Goal: Information Seeking & Learning: Find specific fact

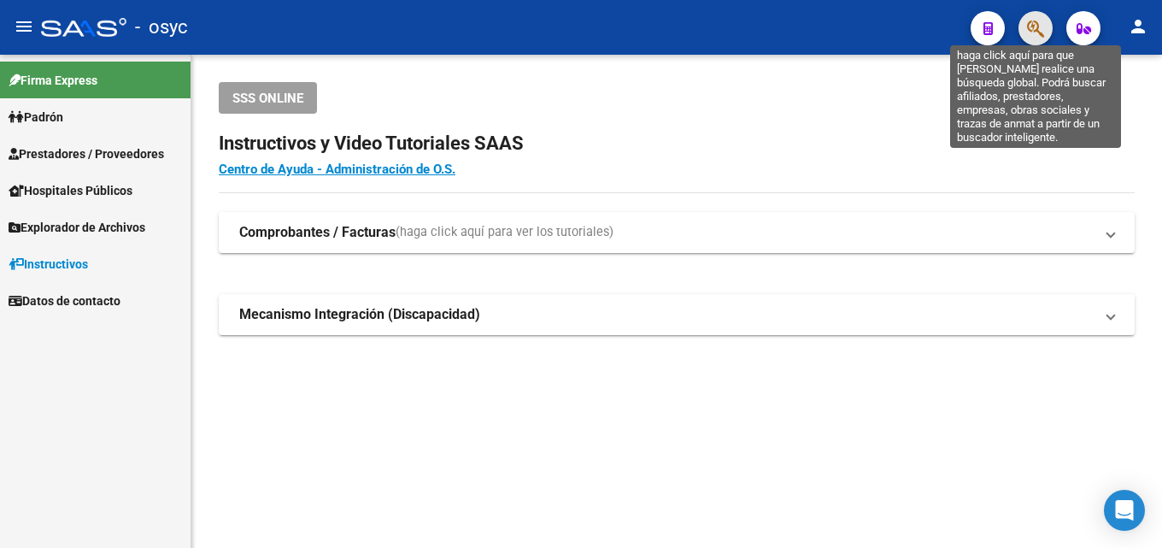
click at [1030, 26] on icon "button" at bounding box center [1035, 29] width 17 height 20
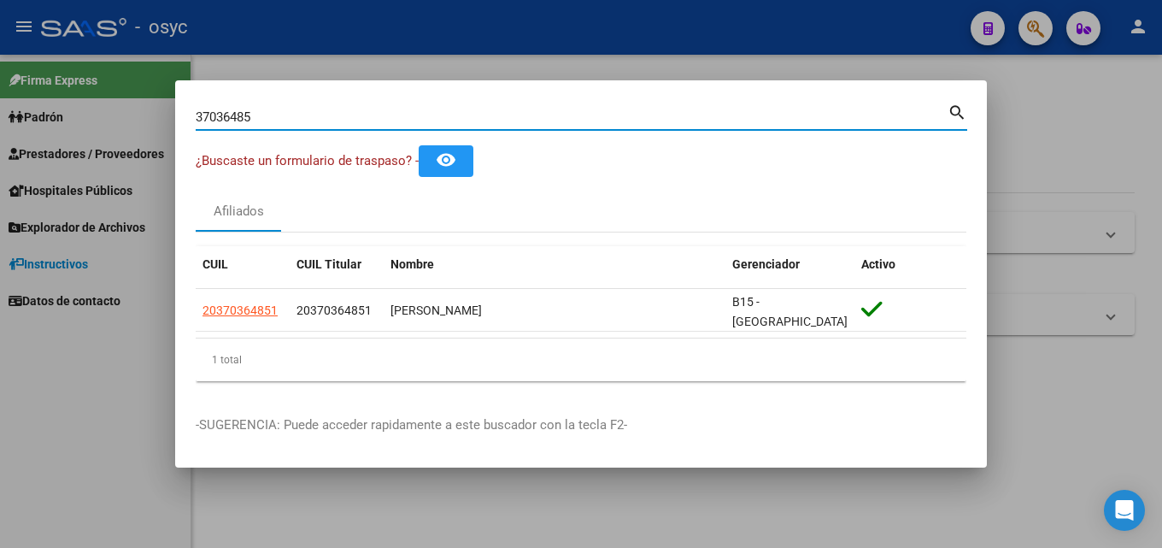
drag, startPoint x: 267, startPoint y: 120, endPoint x: 0, endPoint y: 165, distance: 271.2
click at [14, 138] on div "37036485 Buscar (apellido, dni, cuil, nro traspaso, cuit, obra social) search ¿…" at bounding box center [581, 274] width 1162 height 548
drag, startPoint x: 271, startPoint y: 116, endPoint x: 0, endPoint y: 106, distance: 271.0
click at [0, 106] on div "56030332 Buscar (apellido, dni, cuil, nro traspaso, cuit, obra social) search ¿…" at bounding box center [581, 274] width 1162 height 548
type input "5"
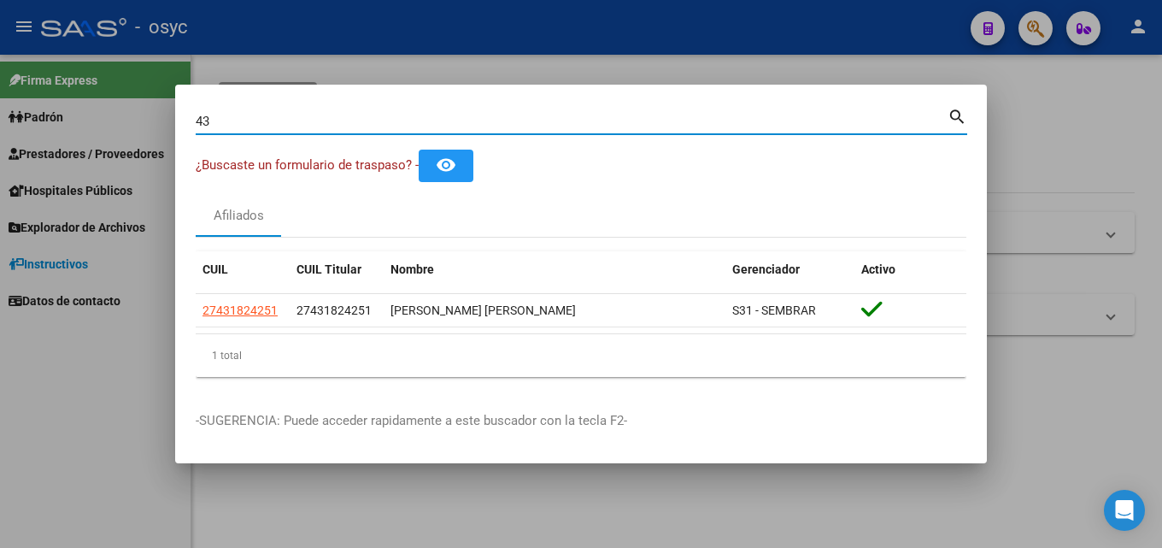
type input "4"
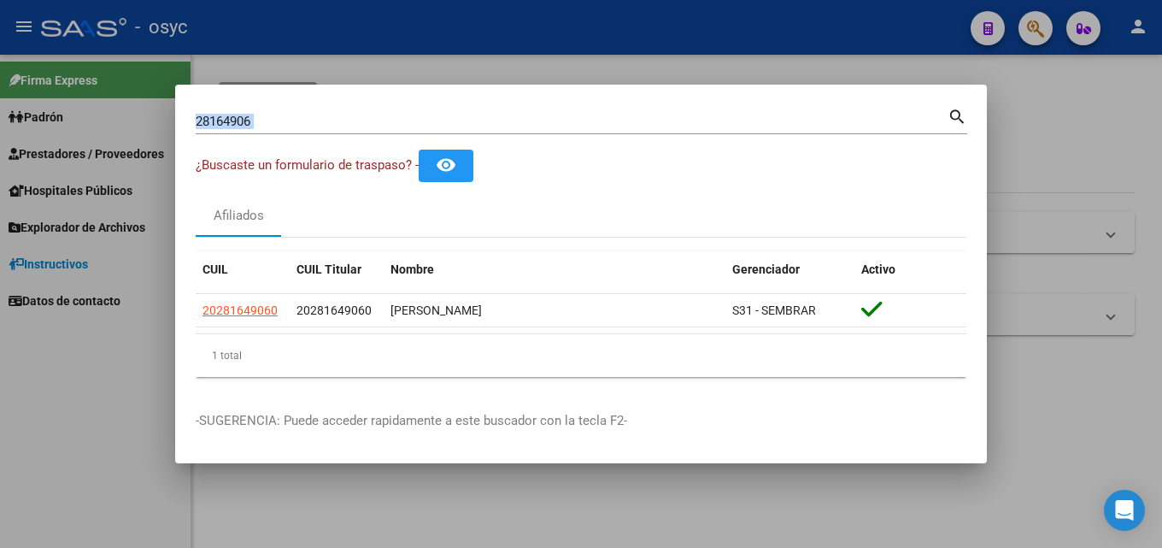
drag, startPoint x: 304, startPoint y: 131, endPoint x: 191, endPoint y: 151, distance: 115.5
click at [193, 150] on mat-dialog-content "28164906 Buscar (apellido, dni, cuil, nro traspaso, cuit, obra social) search ¿…" at bounding box center [581, 247] width 812 height 285
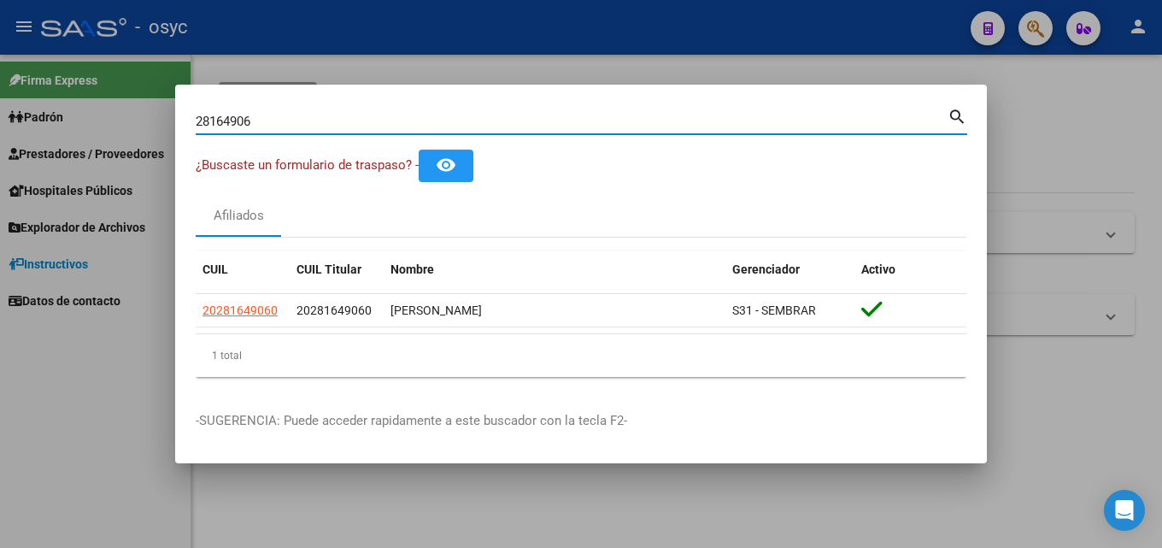
drag, startPoint x: 279, startPoint y: 119, endPoint x: 167, endPoint y: 109, distance: 112.4
click at [167, 109] on div "28164906 Buscar (apellido, dni, cuil, nro traspaso, cuit, obra social) search ¿…" at bounding box center [581, 274] width 1162 height 548
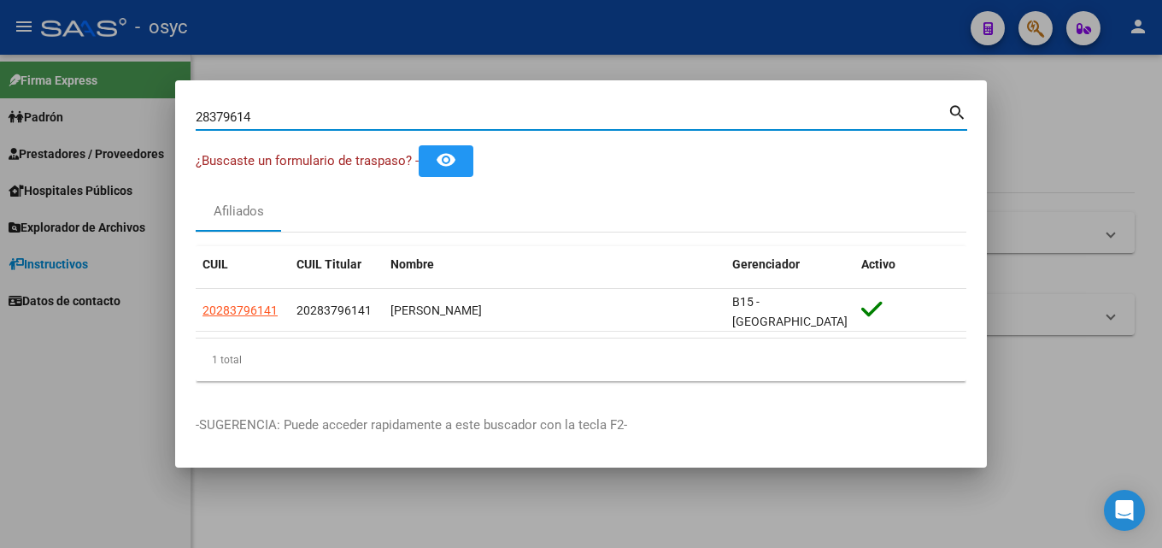
drag, startPoint x: 259, startPoint y: 124, endPoint x: 0, endPoint y: 75, distance: 263.4
click at [0, 82] on div "28379614 Buscar (apellido, dni, cuil, nro traspaso, cuit, obra social) search ¿…" at bounding box center [581, 274] width 1162 height 548
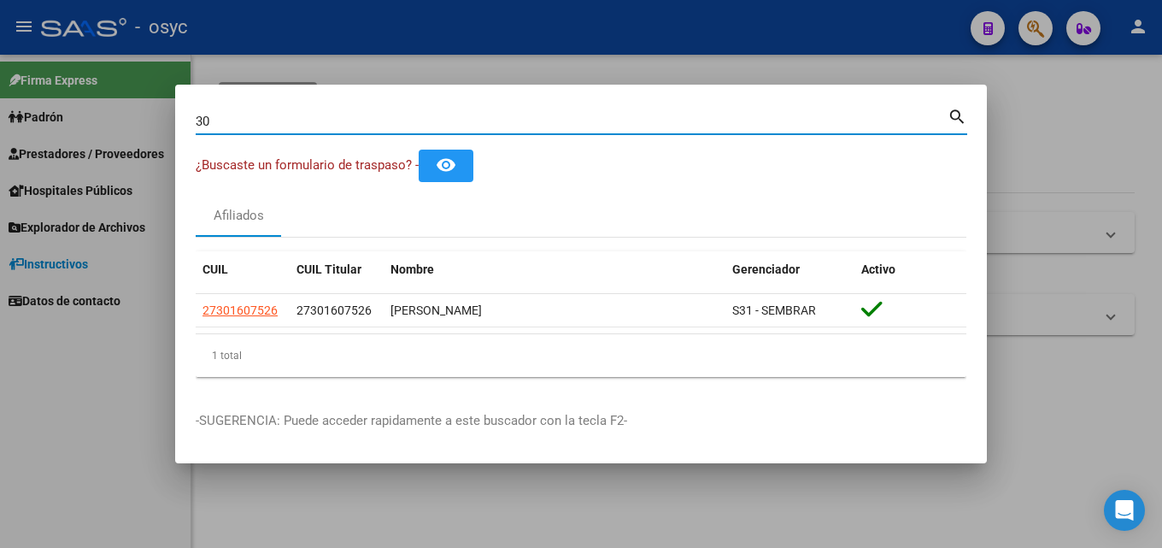
type input "3"
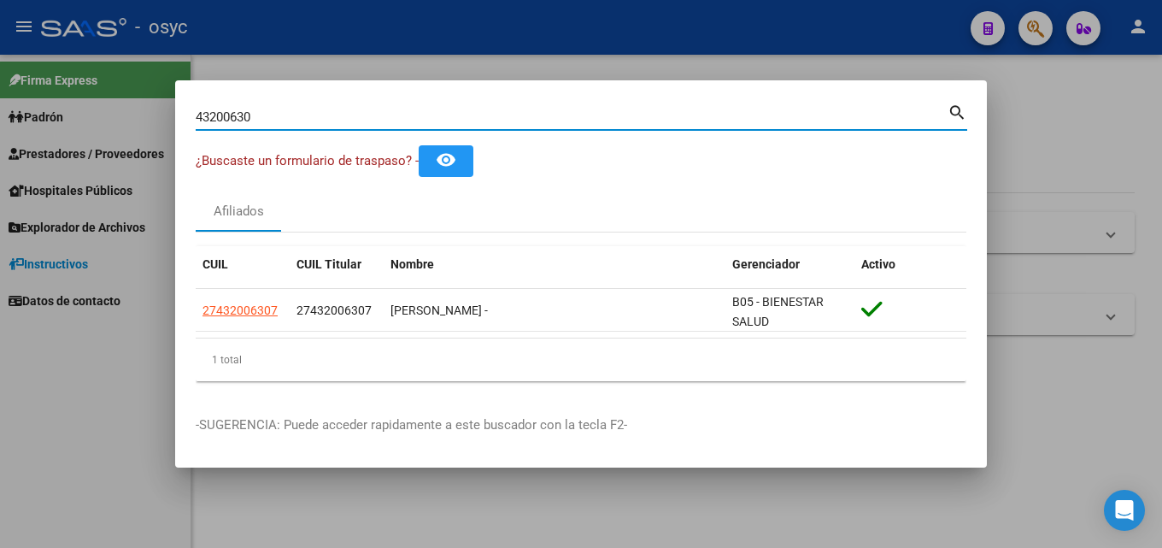
drag, startPoint x: 290, startPoint y: 114, endPoint x: 0, endPoint y: 103, distance: 289.8
click at [0, 110] on div "43200630 Buscar (apellido, dni, cuil, nro traspaso, cuit, obra social) search ¿…" at bounding box center [581, 274] width 1162 height 548
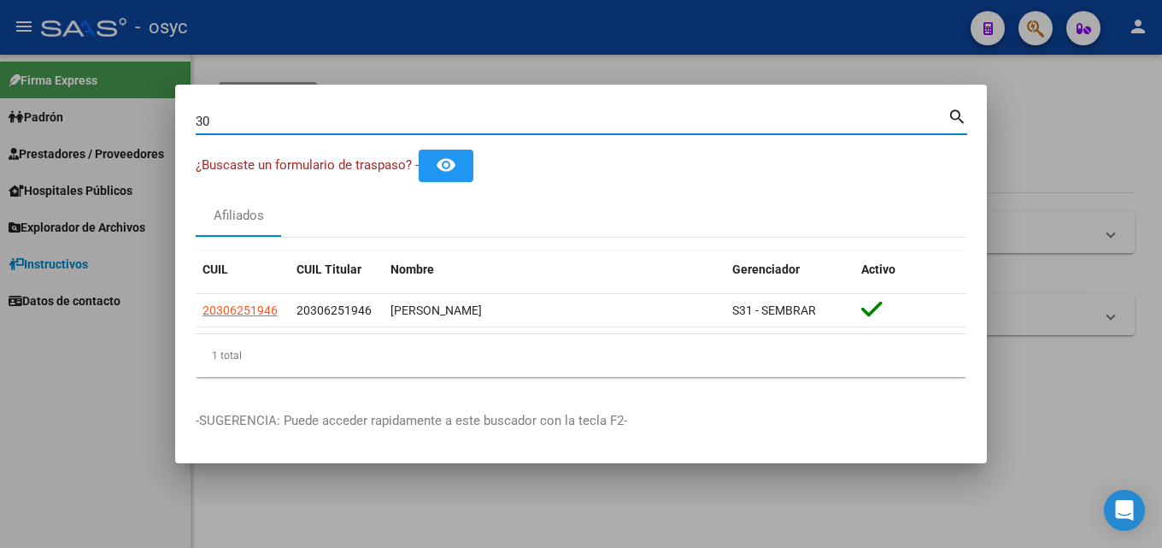
type input "3"
drag, startPoint x: 300, startPoint y: 124, endPoint x: 0, endPoint y: 69, distance: 304.8
click at [0, 73] on div "29131159 Buscar (apellido, dni, cuil, nro traspaso, cuit, obra social) search ¿…" at bounding box center [581, 274] width 1162 height 548
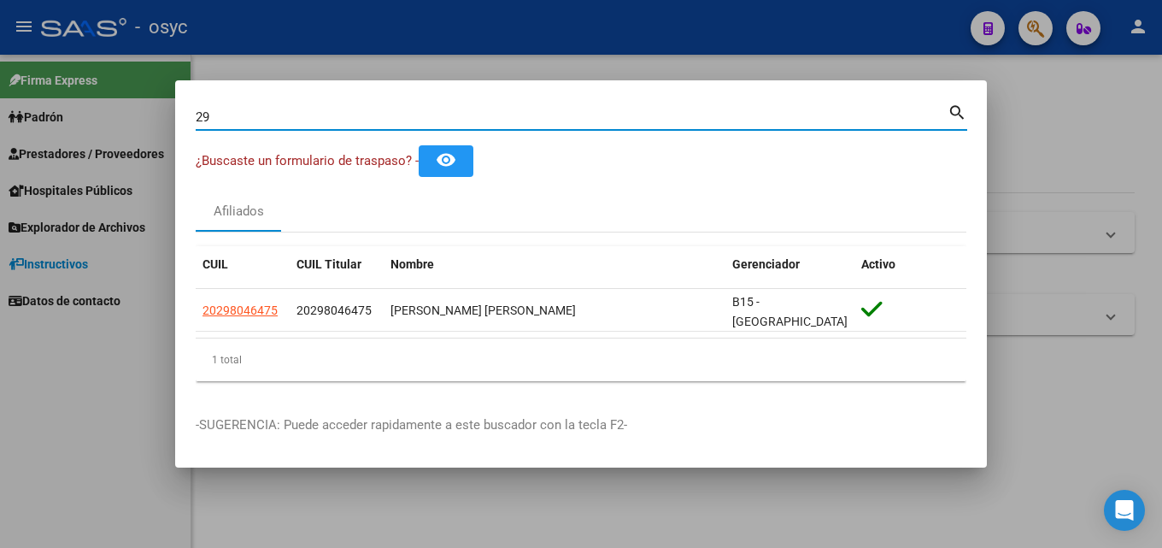
type input "2"
drag, startPoint x: 296, startPoint y: 120, endPoint x: 0, endPoint y: 28, distance: 309.7
click at [0, 28] on div "94929353 Buscar (apellido, dni, cuil, nro traspaso, cuit, obra social) search ¿…" at bounding box center [581, 274] width 1162 height 548
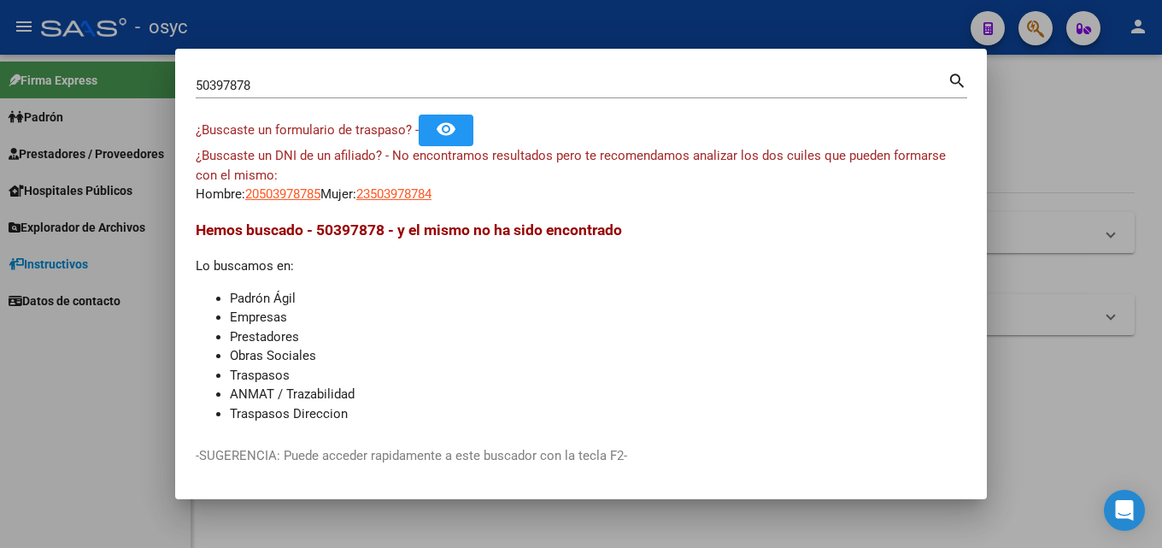
drag, startPoint x: 299, startPoint y: 102, endPoint x: 300, endPoint y: 92, distance: 9.4
click at [299, 99] on div "50397878 Buscar (apellido, dni, [PERSON_NAME], [PERSON_NAME], cuit, obra social…" at bounding box center [581, 91] width 771 height 45
drag, startPoint x: 302, startPoint y: 89, endPoint x: 0, endPoint y: 69, distance: 302.2
click at [0, 69] on div "50397878 Buscar (apellido, dni, cuil, nro traspaso, cuit, obra social) search ¿…" at bounding box center [581, 274] width 1162 height 548
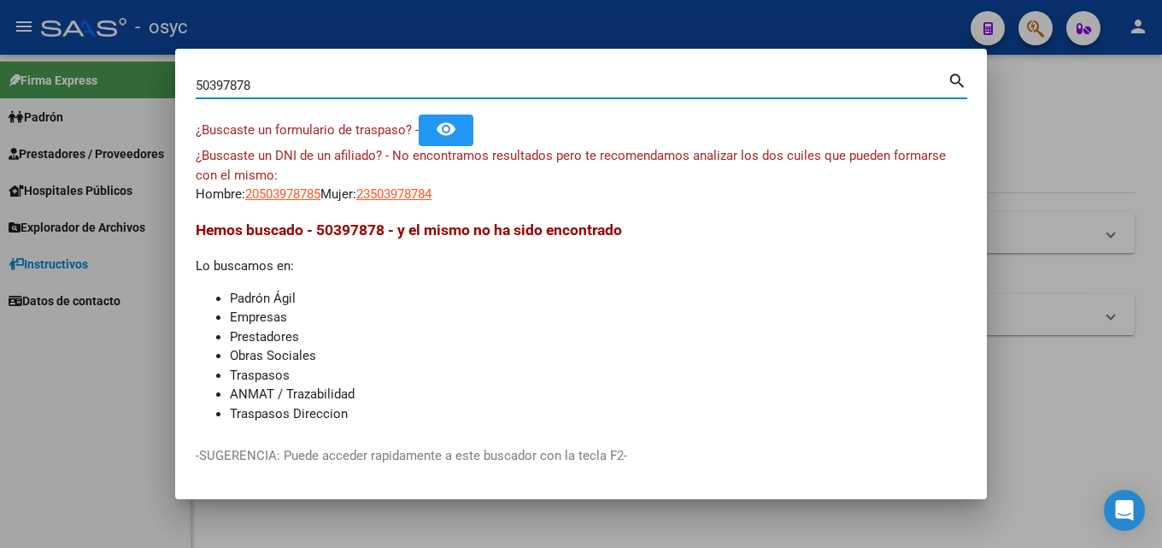
paste input "94581164"
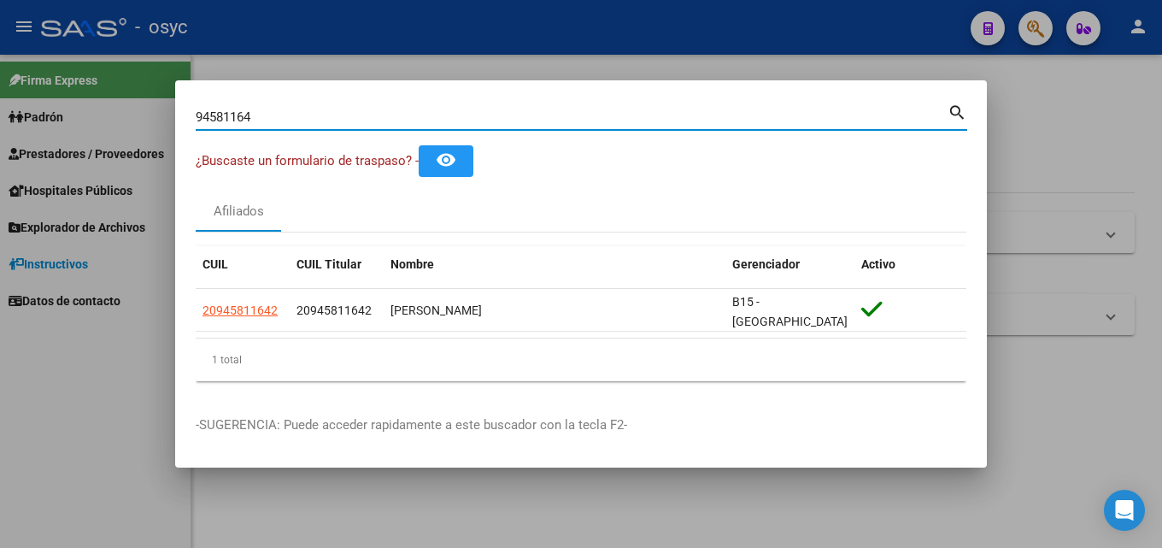
drag, startPoint x: 301, startPoint y: 122, endPoint x: 0, endPoint y: 13, distance: 320.0
click at [0, 13] on div "94581164 Buscar (apellido, dni, cuil, nro traspaso, cuit, obra social) search ¿…" at bounding box center [581, 274] width 1162 height 548
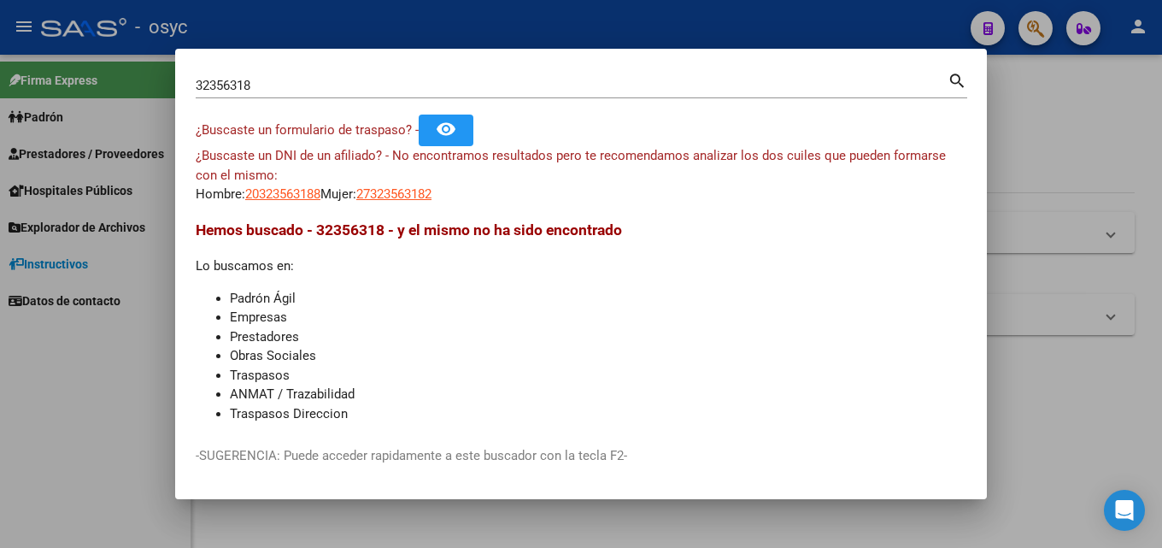
drag, startPoint x: 297, startPoint y: 94, endPoint x: 0, endPoint y: 26, distance: 305.1
click at [0, 31] on div "32356318 Buscar (apellido, dni, cuil, nro traspaso, cuit, obra social) search ¿…" at bounding box center [581, 274] width 1162 height 548
copy div
click at [287, 96] on div "32356318 Buscar (apellido, dni, [PERSON_NAME], nro traspaso, cuit, obra social)" at bounding box center [572, 86] width 752 height 26
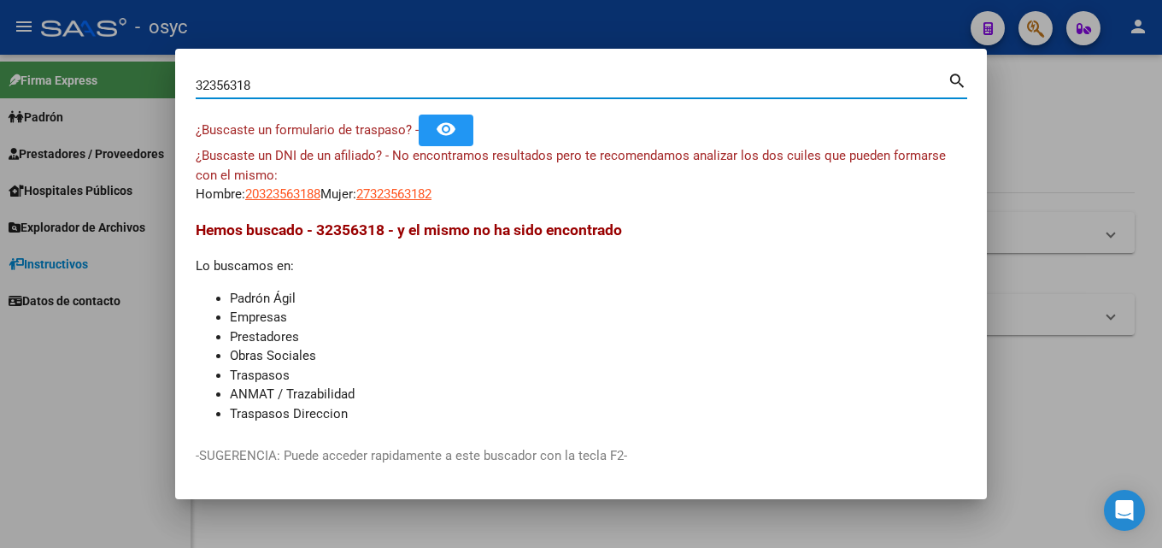
drag, startPoint x: 320, startPoint y: 88, endPoint x: 18, endPoint y: 82, distance: 301.6
click at [53, 82] on div "32356318 Buscar (apellido, dni, cuil, nro traspaso, cuit, obra social) search ¿…" at bounding box center [581, 274] width 1162 height 548
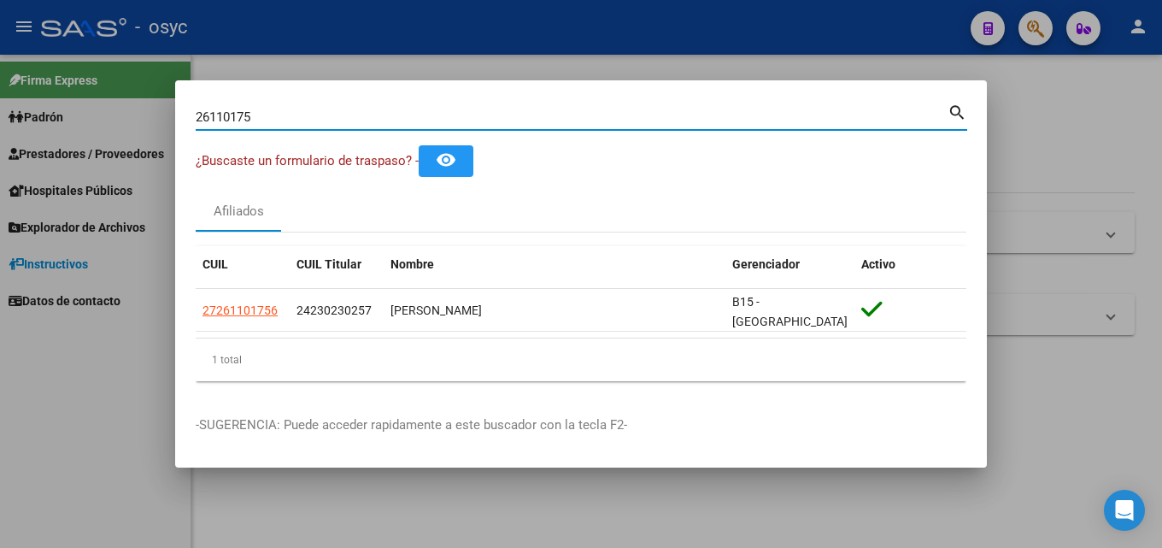
drag, startPoint x: 287, startPoint y: 116, endPoint x: 262, endPoint y: 116, distance: 24.8
click at [270, 116] on div "26110175 Buscar (apellido, dni, cuil, [PERSON_NAME], cuit, obra social)" at bounding box center [572, 117] width 752 height 26
drag, startPoint x: 285, startPoint y: 124, endPoint x: 0, endPoint y: 101, distance: 286.3
click at [0, 103] on div "26110175 Buscar (apellido, dni, cuil, nro traspaso, cuit, obra social) search ¿…" at bounding box center [581, 274] width 1162 height 548
drag, startPoint x: 293, startPoint y: 115, endPoint x: 0, endPoint y: 113, distance: 293.1
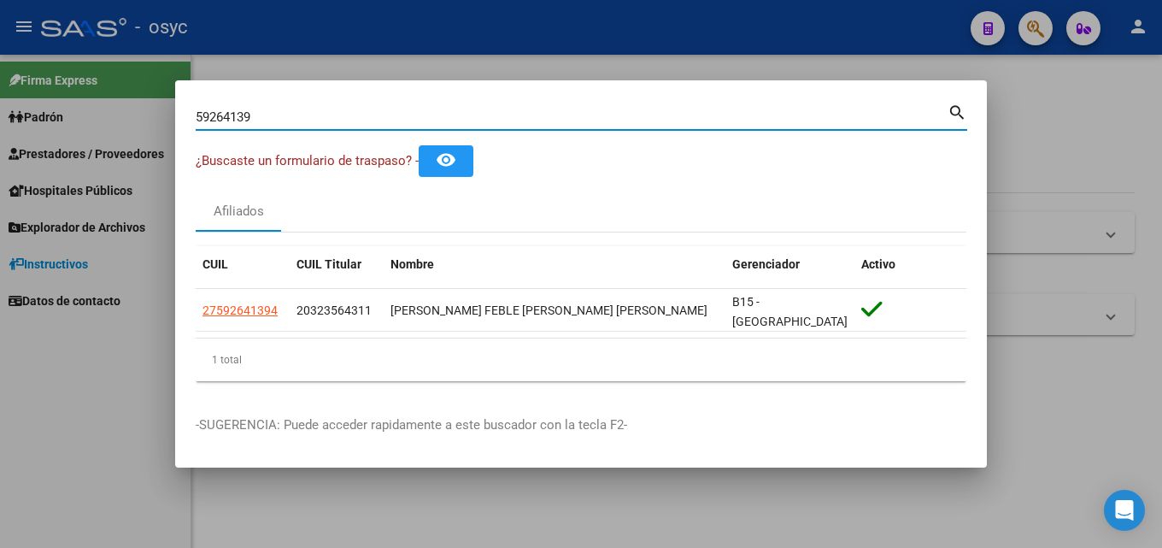
click at [0, 113] on div "59264139 Buscar (apellido, dni, cuil, nro traspaso, cuit, obra social) search ¿…" at bounding box center [581, 274] width 1162 height 548
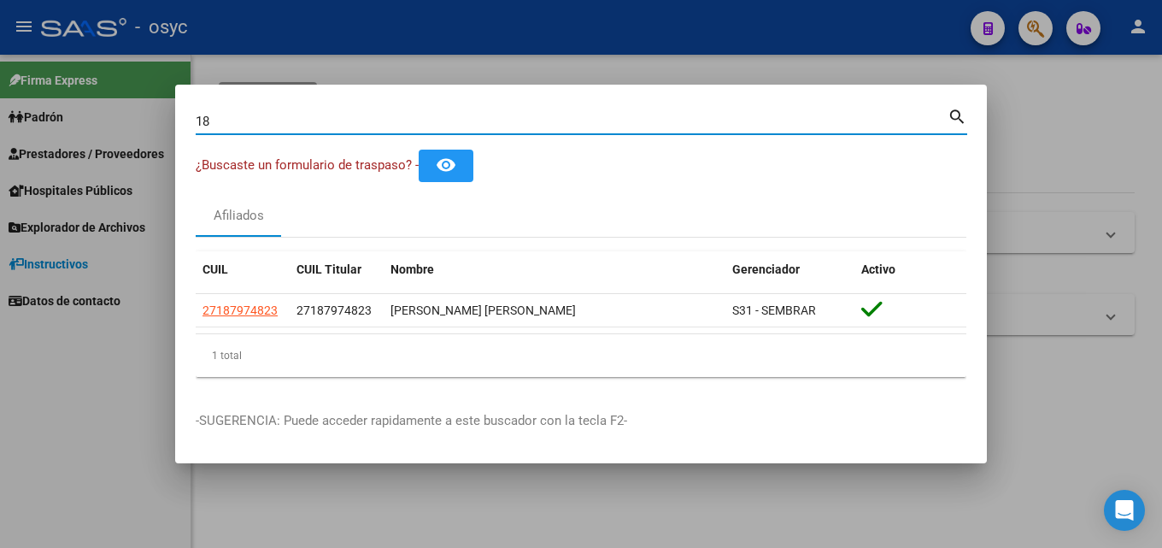
type input "1"
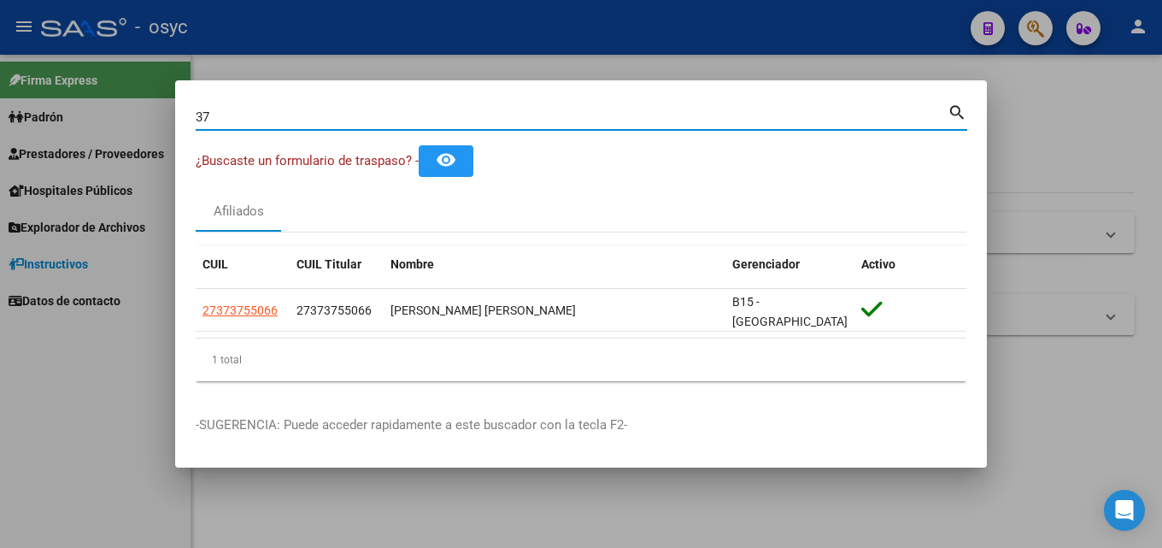
type input "3"
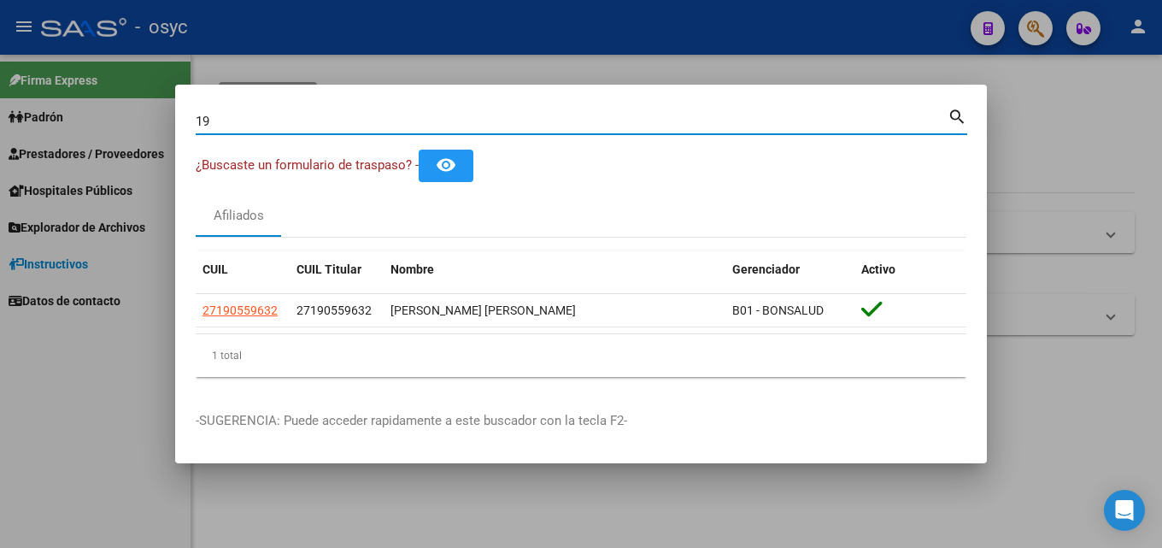
type input "1"
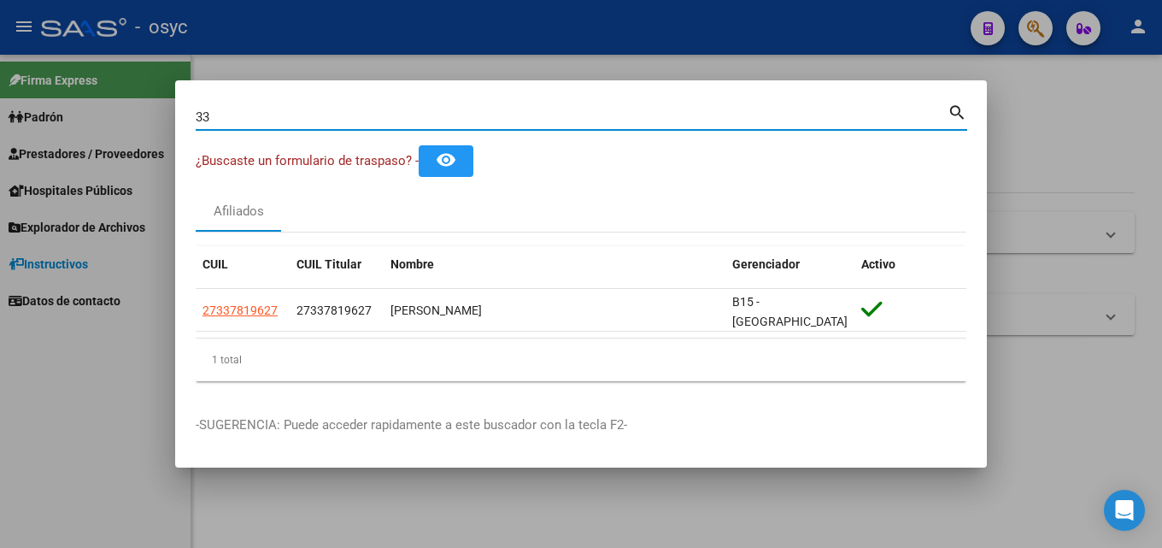
type input "3"
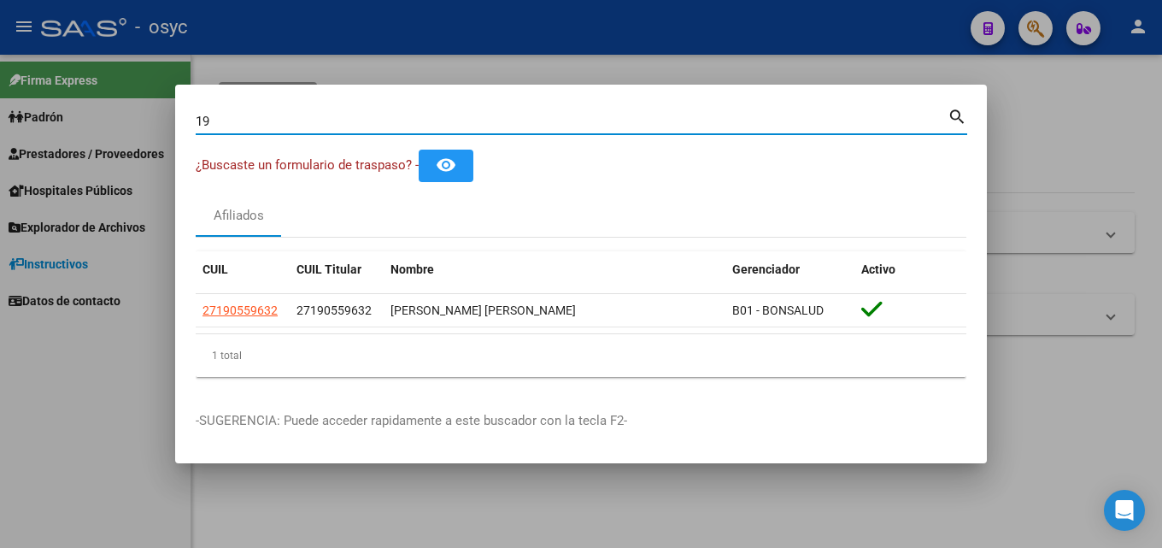
type input "1"
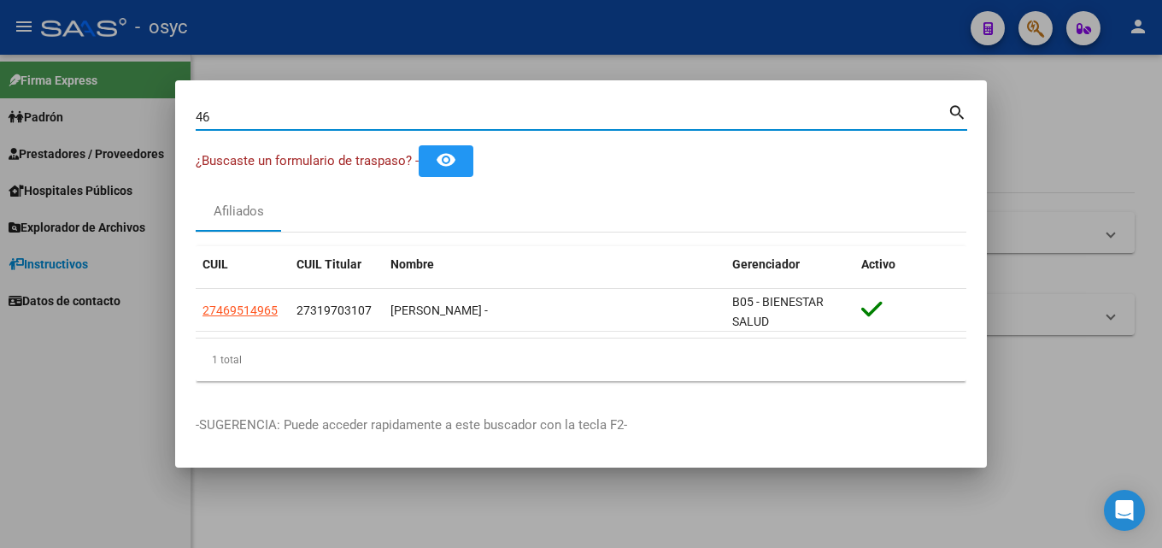
type input "4"
type input "3"
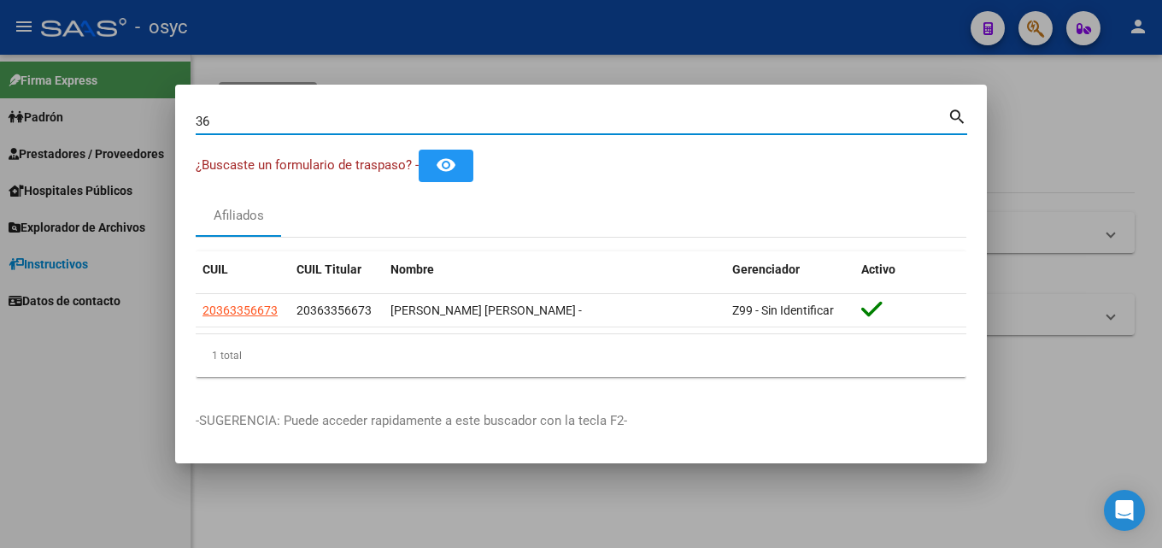
type input "3"
type input "5"
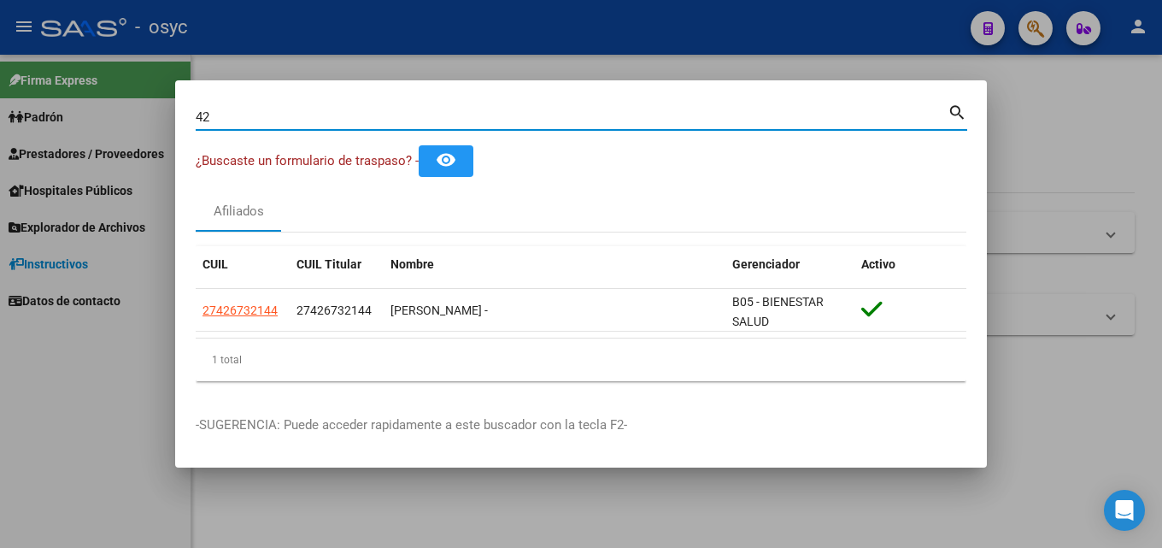
type input "4"
drag, startPoint x: 332, startPoint y: 116, endPoint x: 0, endPoint y: 111, distance: 332.4
click at [0, 111] on div "42673214 Buscar (apellido, dni, cuil, nro traspaso, cuit, obra social) search ¿…" at bounding box center [581, 274] width 1162 height 548
type input "4"
type input "5"
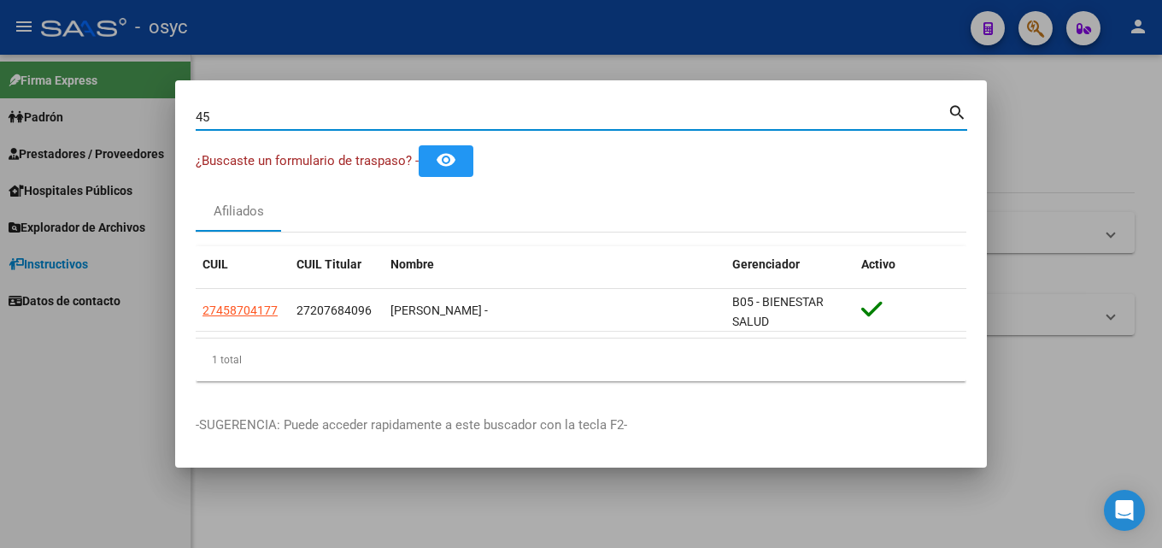
type input "4"
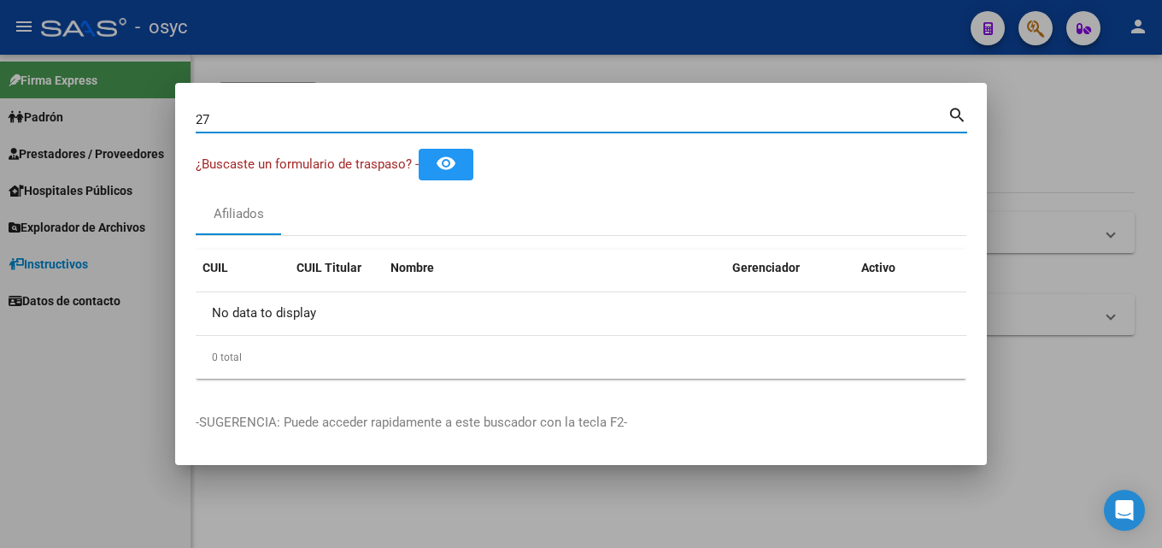
type input "2"
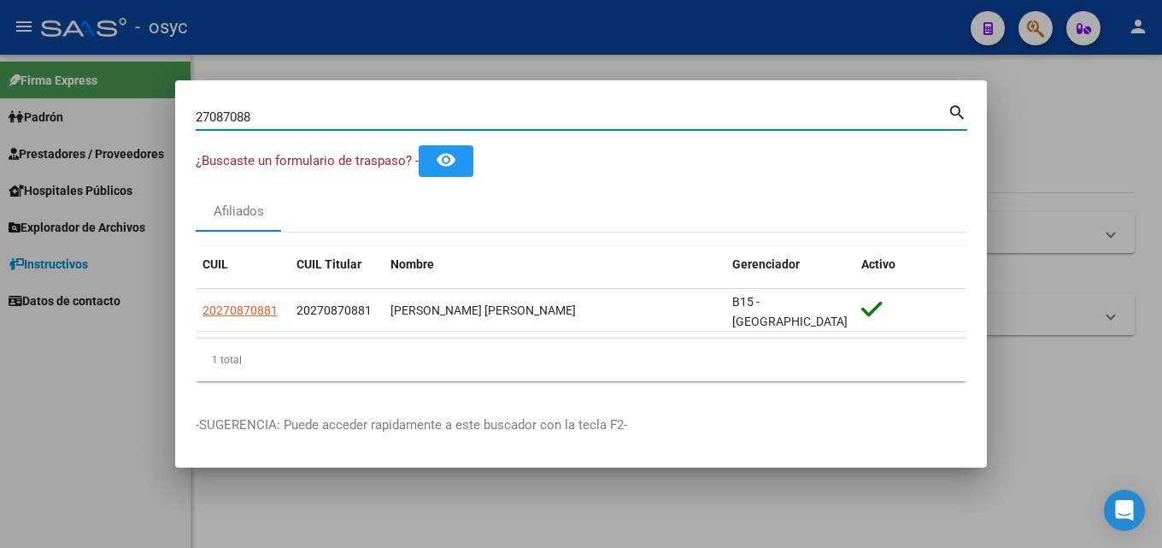
drag, startPoint x: 263, startPoint y: 120, endPoint x: 0, endPoint y: 80, distance: 266.1
click at [0, 91] on div "27087088 Buscar (apellido, dni, cuil, nro traspaso, cuit, obra social) search ¿…" at bounding box center [581, 274] width 1162 height 548
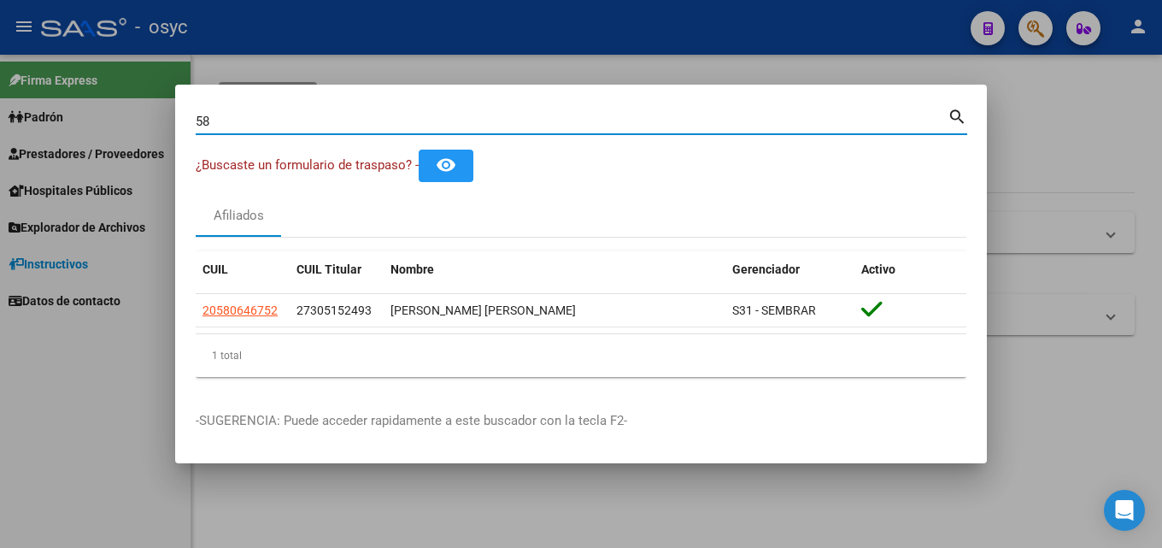
type input "5"
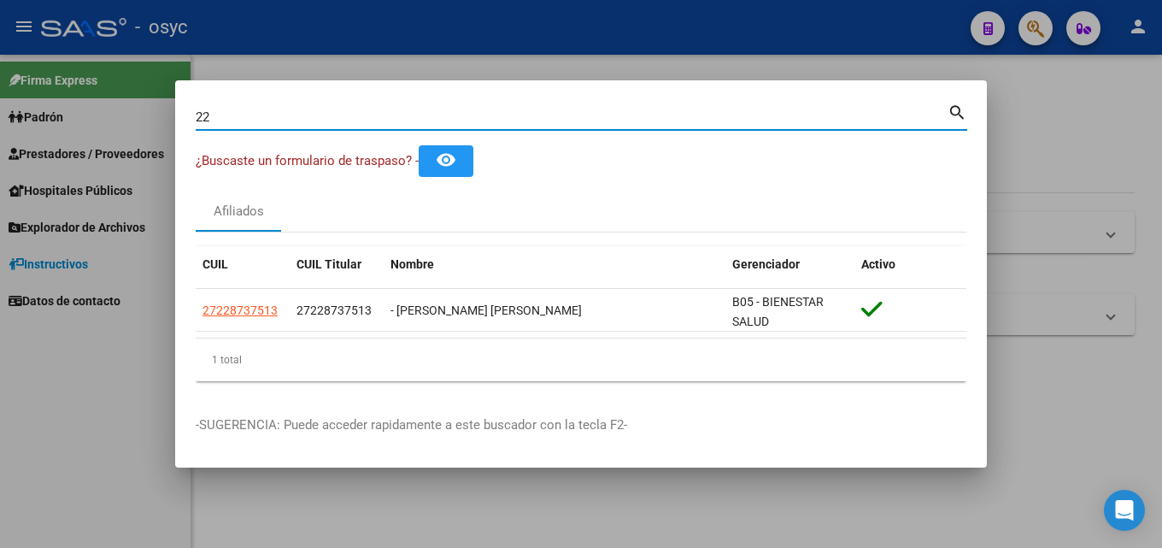
type input "2"
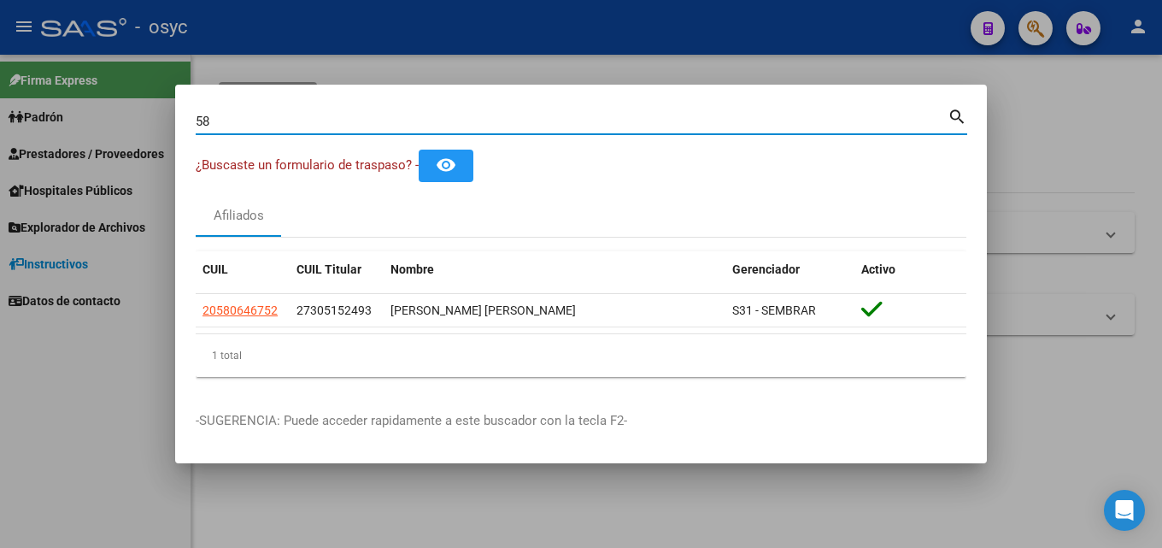
type input "5"
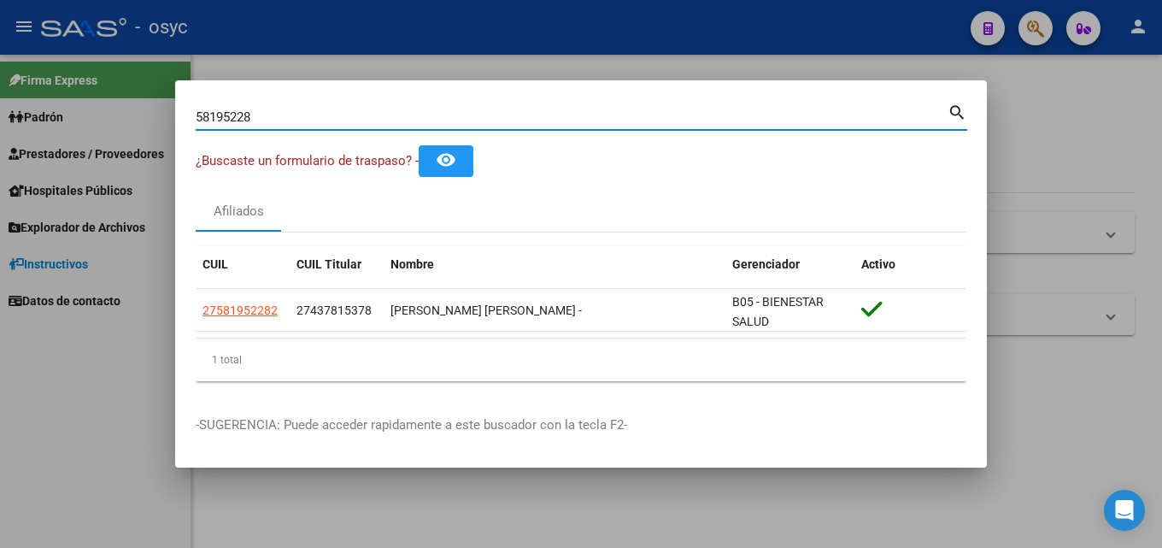
drag, startPoint x: 290, startPoint y: 118, endPoint x: 0, endPoint y: 114, distance: 289.6
click at [0, 114] on div "58195228 Buscar (apellido, dni, cuil, nro traspaso, cuit, obra social) search ¿…" at bounding box center [581, 274] width 1162 height 548
type input "2"
type input "5"
drag, startPoint x: 294, startPoint y: 111, endPoint x: 0, endPoint y: 70, distance: 296.7
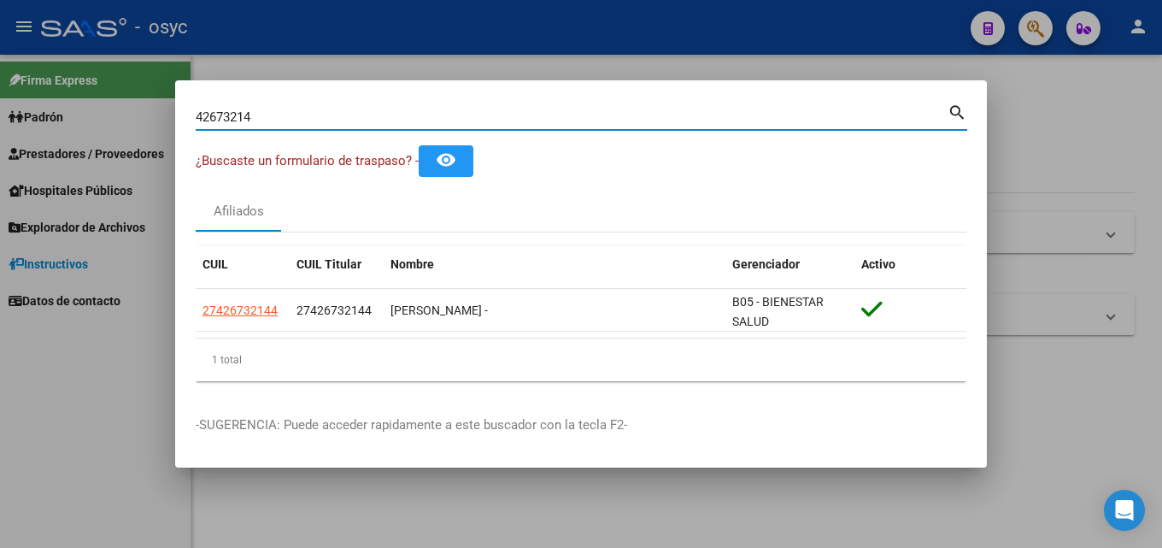
click at [0, 71] on div "42673214 Buscar (apellido, dni, cuil, nro traspaso, cuit, obra social) search ¿…" at bounding box center [581, 274] width 1162 height 548
type input "3"
type input "4"
type input "2"
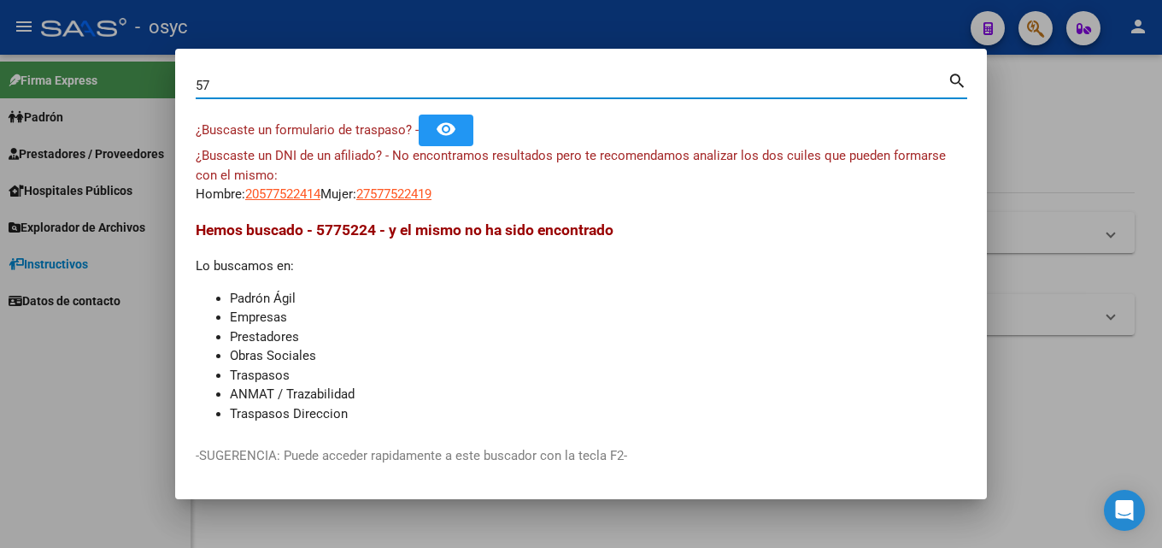
type input "5"
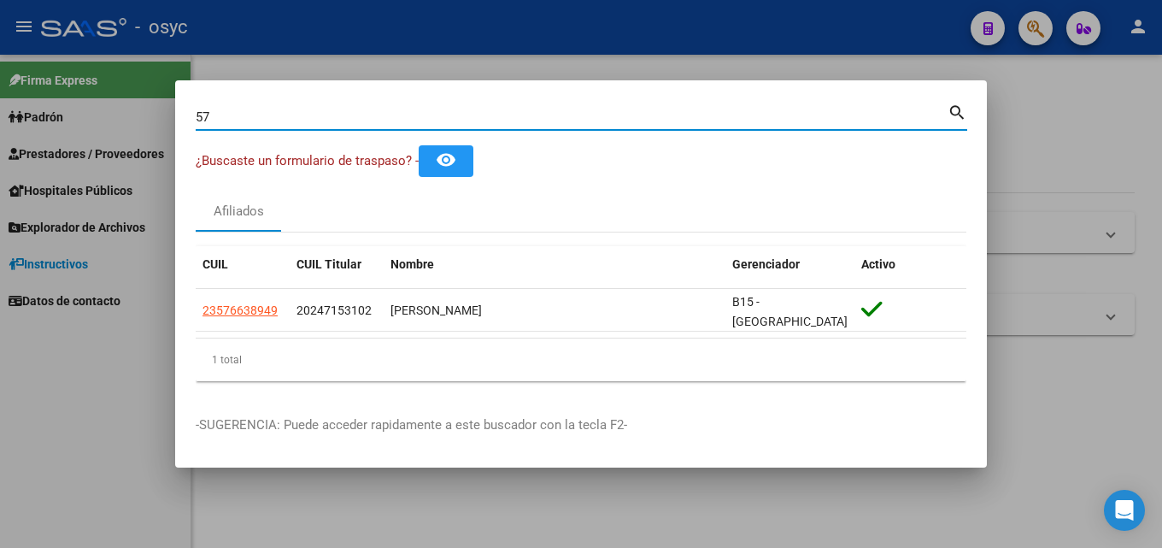
type input "5"
drag, startPoint x: 297, startPoint y: 117, endPoint x: 0, endPoint y: 103, distance: 297.7
click at [0, 104] on div "57663894 Buscar (apellido, dni, cuil, nro traspaso, cuit, obra social) search ¿…" at bounding box center [581, 274] width 1162 height 548
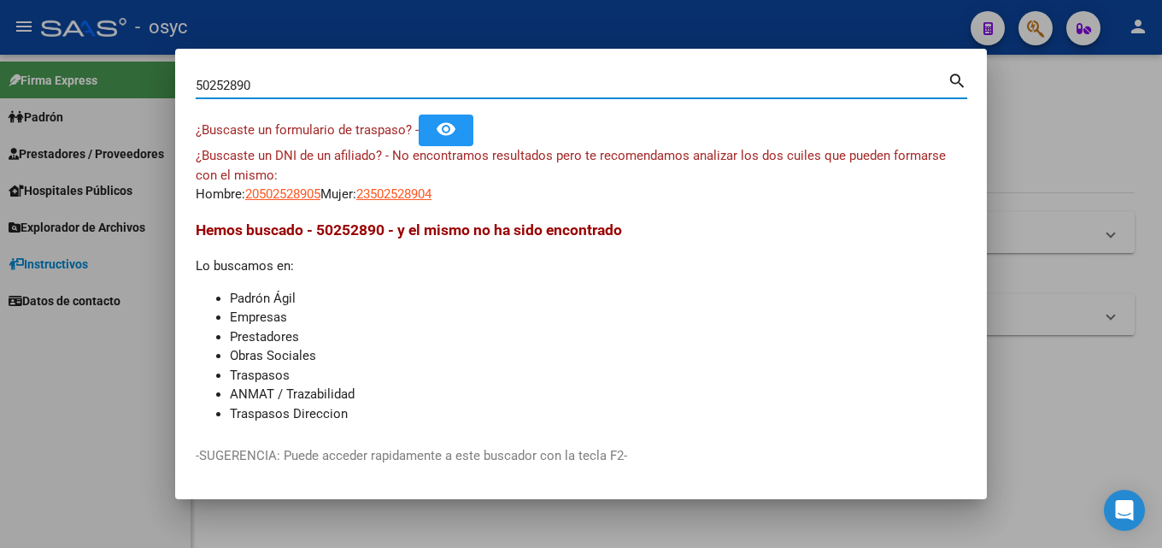
drag, startPoint x: 259, startPoint y: 85, endPoint x: 0, endPoint y: 86, distance: 258.9
click at [0, 87] on div "50252890 Buscar (apellido, dni, cuil, nro traspaso, cuit, obra social) search ¿…" at bounding box center [581, 274] width 1162 height 548
paste input "31658489"
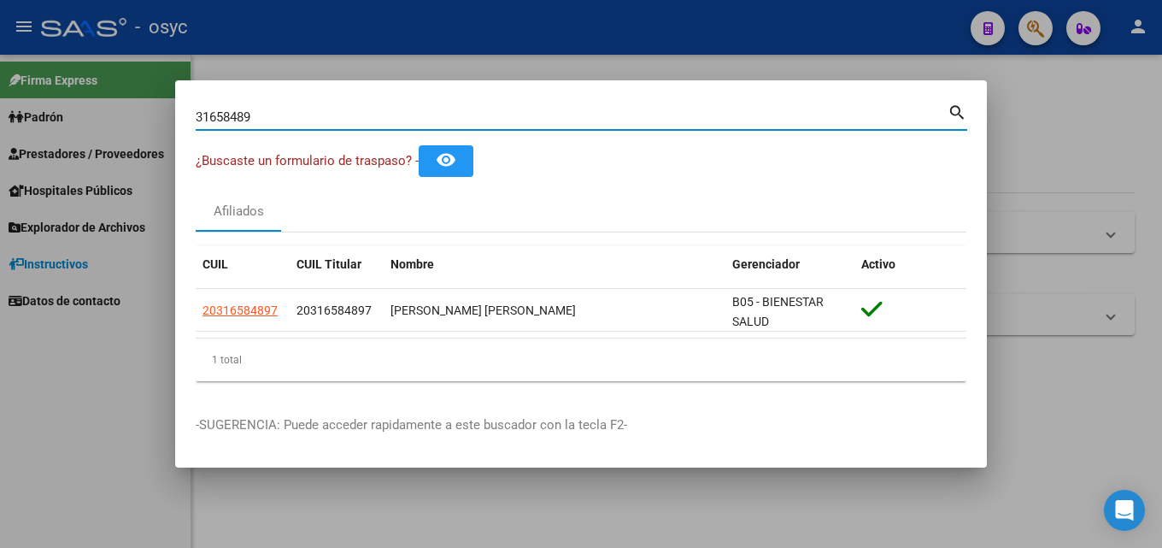
drag, startPoint x: 265, startPoint y: 126, endPoint x: 249, endPoint y: 120, distance: 17.3
click at [251, 122] on div "31658489 Buscar (apellido, dni, [PERSON_NAME], [PERSON_NAME], cuit, obra social)" at bounding box center [572, 117] width 752 height 26
drag, startPoint x: 250, startPoint y: 120, endPoint x: 0, endPoint y: 161, distance: 253.5
click at [0, 161] on div "31658489 Buscar (apellido, dni, cuil, nro traspaso, cuit, obra social) search ¿…" at bounding box center [581, 274] width 1162 height 548
type input "2"
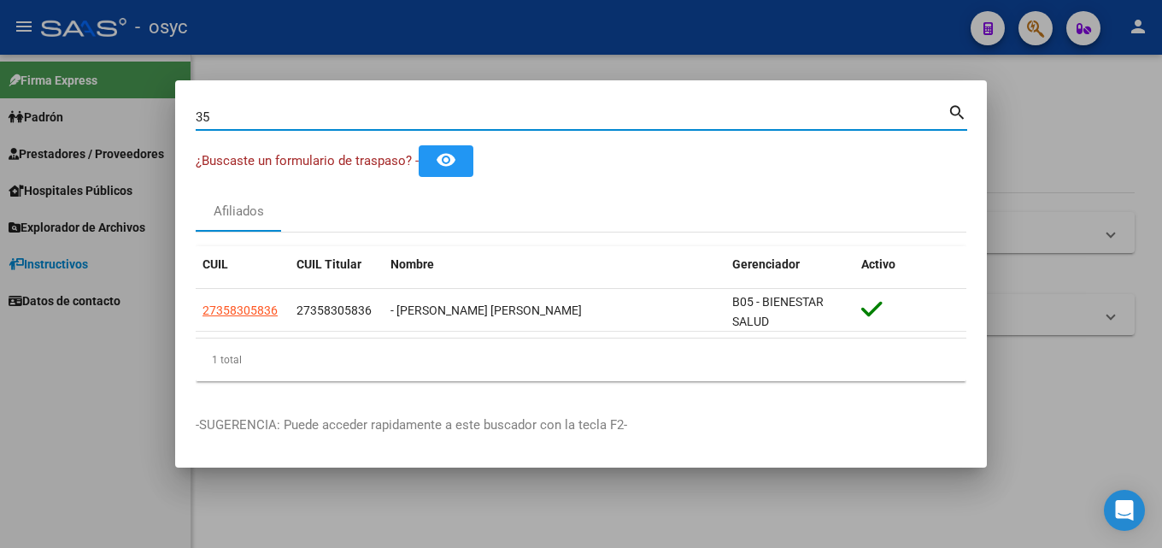
type input "3"
type input "4"
type input "3"
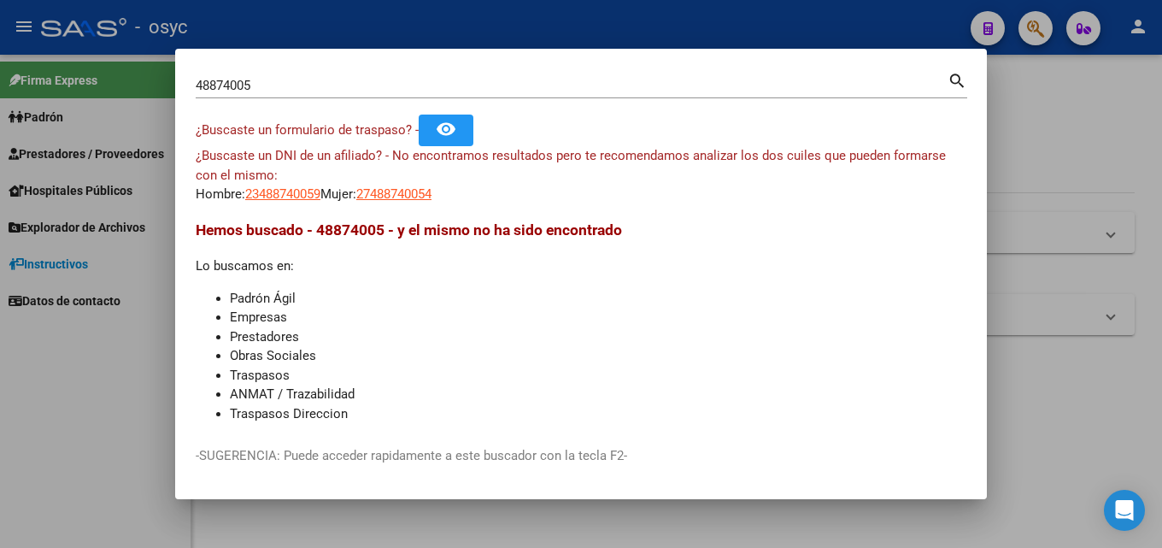
drag, startPoint x: 317, startPoint y: 77, endPoint x: 0, endPoint y: 95, distance: 317.5
click at [0, 95] on div "48874005 Buscar (apellido, dni, cuil, nro traspaso, cuit, obra social) search ¿…" at bounding box center [581, 274] width 1162 height 548
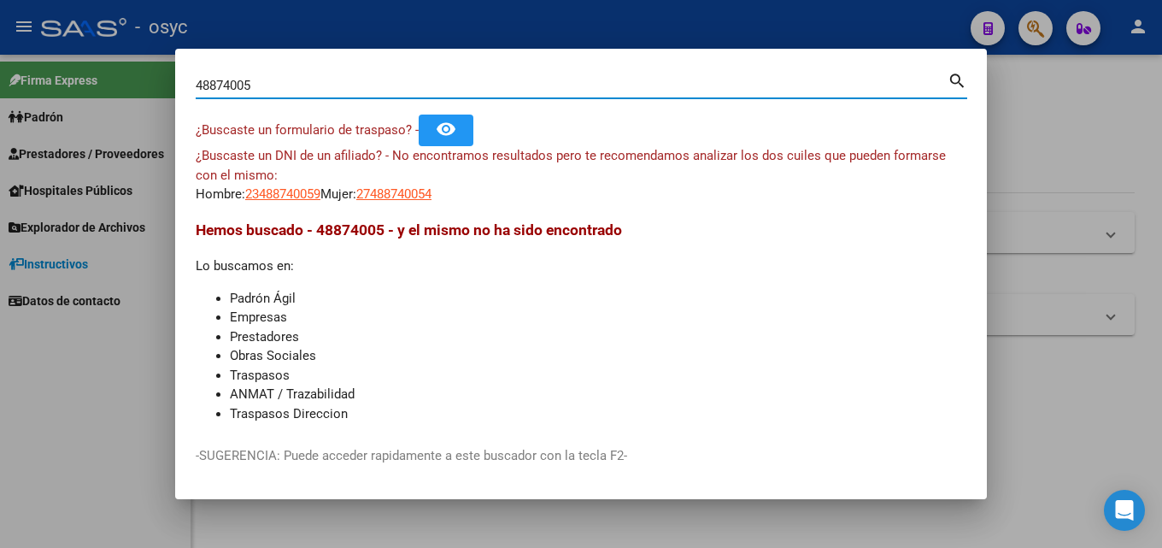
drag, startPoint x: 284, startPoint y: 86, endPoint x: 0, endPoint y: 85, distance: 284.5
click at [0, 85] on div "48874005 Buscar (apellido, dni, cuil, nro traspaso, cuit, obra social) search ¿…" at bounding box center [581, 274] width 1162 height 548
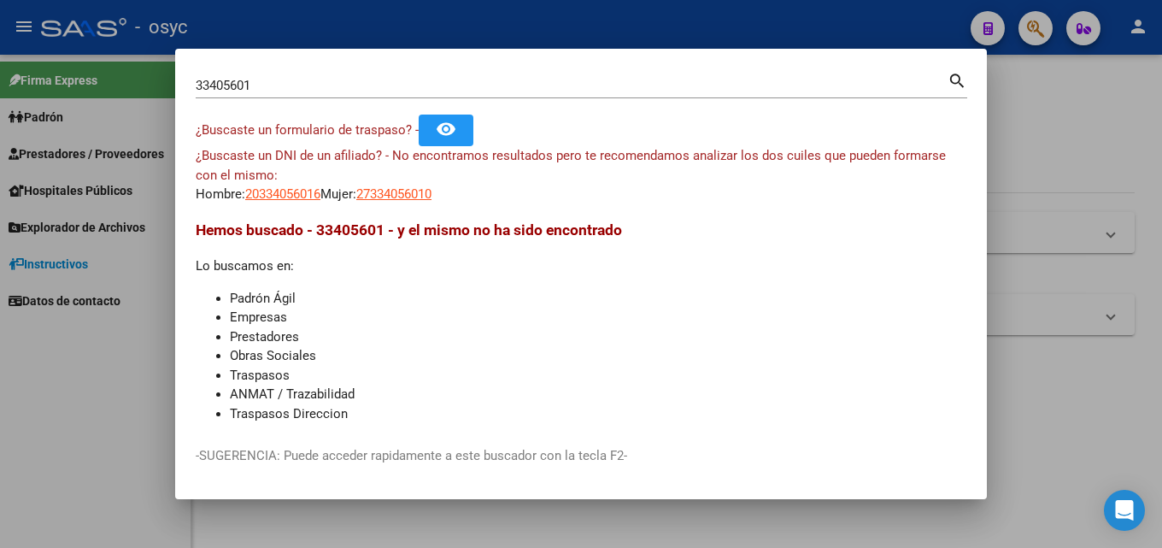
drag, startPoint x: 296, startPoint y: 67, endPoint x: 281, endPoint y: 72, distance: 15.1
click at [282, 71] on mat-dialog-container "33405601 Buscar (apellido, dni, cuil, nro traspaso, cuit, obra social) search ¿…" at bounding box center [581, 273] width 812 height 449
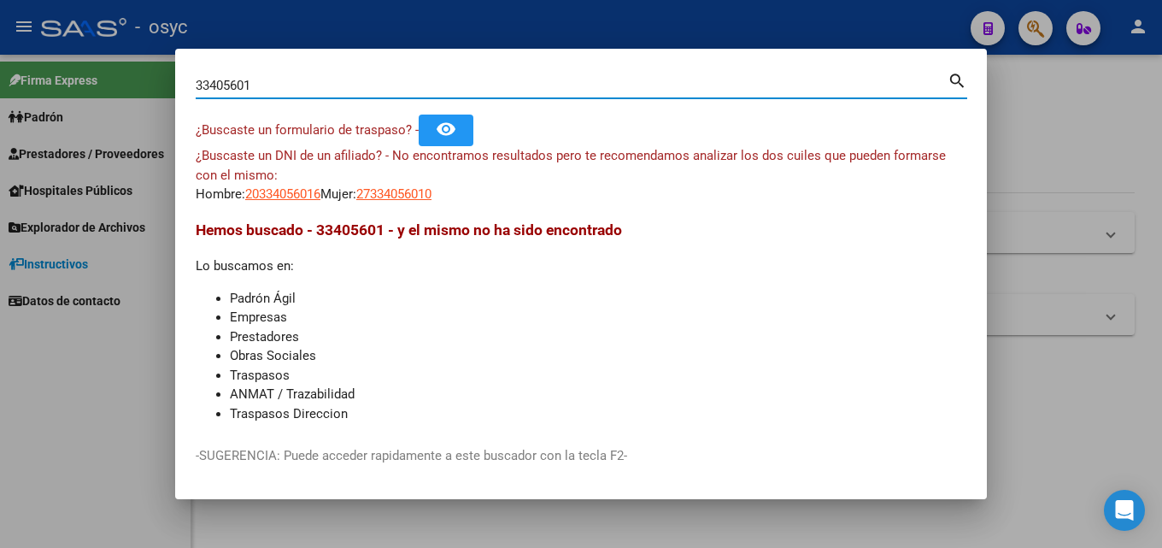
drag, startPoint x: 282, startPoint y: 78, endPoint x: 0, endPoint y: 99, distance: 282.7
click at [0, 98] on div "33405601 Buscar (apellido, dni, cuil, nro traspaso, cuit, obra social) search ¿…" at bounding box center [581, 274] width 1162 height 548
paste input "1658489"
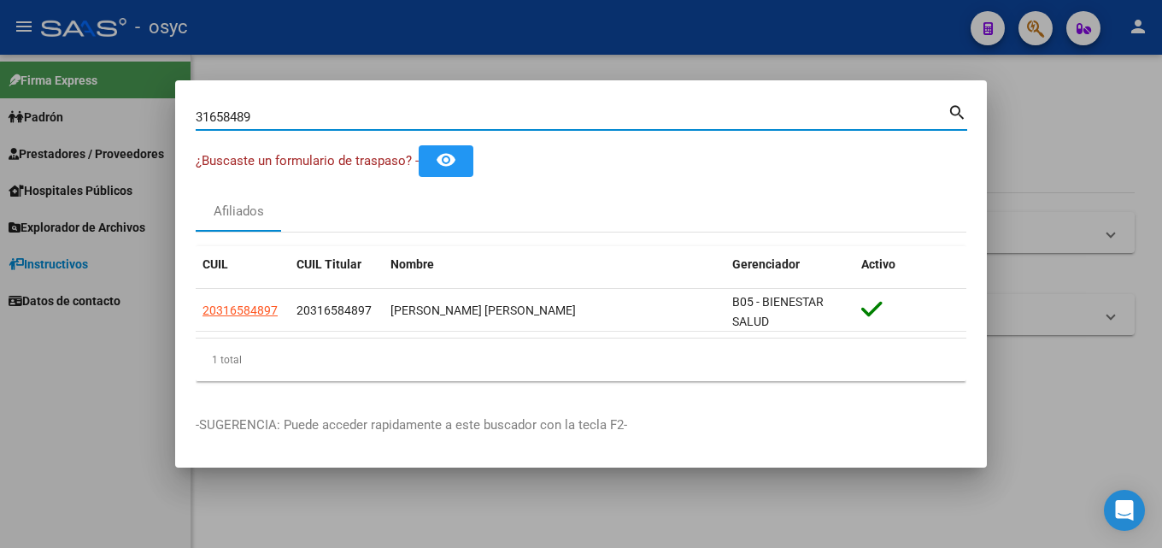
drag, startPoint x: 332, startPoint y: 122, endPoint x: 0, endPoint y: 109, distance: 332.6
click at [0, 102] on div "31658489 Buscar (apellido, dni, cuil, nro traspaso, cuit, obra social) search ¿…" at bounding box center [581, 274] width 1162 height 548
click at [284, 126] on div "54671282 Buscar (apellido, dni, [PERSON_NAME], nro traspaso, cuit, obra social)" at bounding box center [572, 117] width 752 height 26
drag, startPoint x: 284, startPoint y: 123, endPoint x: 0, endPoint y: 179, distance: 289.0
click at [0, 162] on div "54671282 Buscar (apellido, dni, cuil, nro traspaso, cuit, obra social) search ¿…" at bounding box center [581, 274] width 1162 height 548
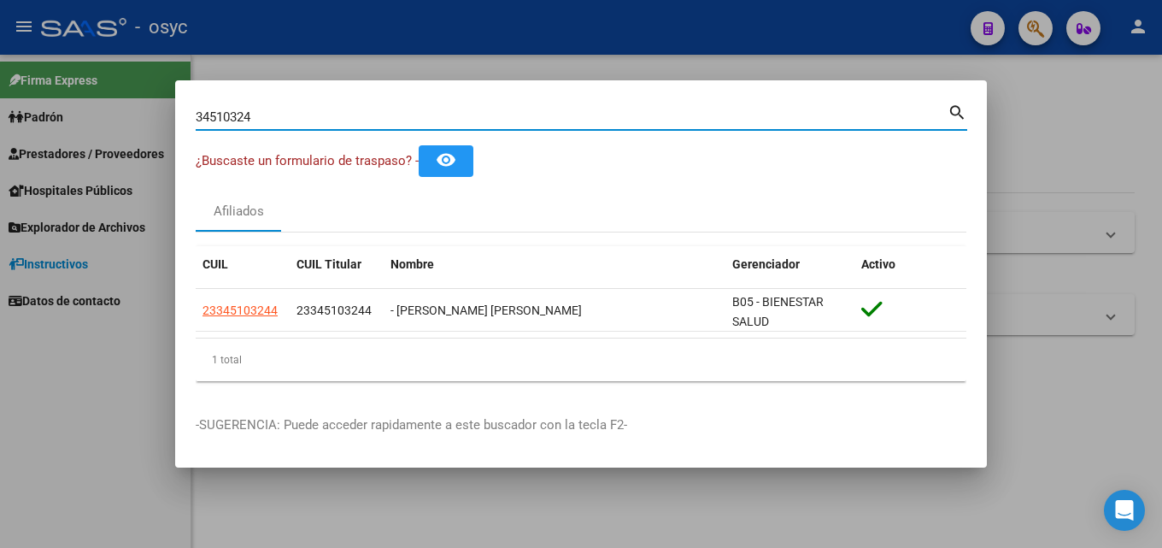
drag, startPoint x: 286, startPoint y: 110, endPoint x: 0, endPoint y: 129, distance: 286.8
click at [0, 127] on div "34510324 Buscar (apellido, dni, cuil, nro traspaso, cuit, obra social) search ¿…" at bounding box center [581, 274] width 1162 height 548
click at [281, 107] on div "95217487 Buscar (apellido, dni, [PERSON_NAME], [PERSON_NAME], cuit, obra social)" at bounding box center [572, 117] width 752 height 26
drag, startPoint x: 279, startPoint y: 110, endPoint x: 0, endPoint y: 101, distance: 278.7
click at [19, 110] on div "95217487 Buscar (apellido, dni, cuil, nro traspaso, cuit, obra social) search ¿…" at bounding box center [581, 274] width 1162 height 548
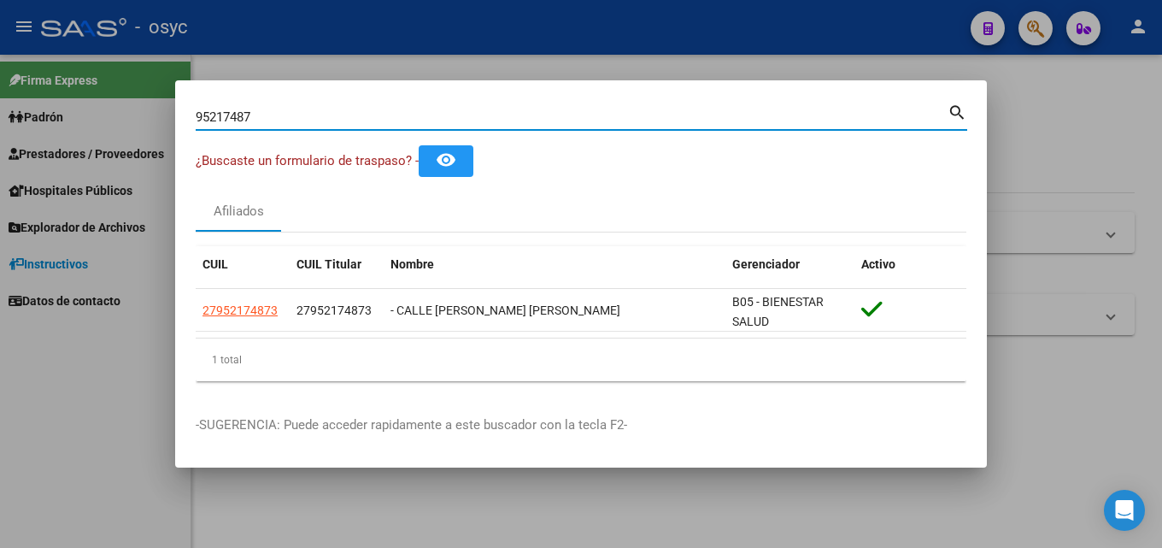
drag, startPoint x: 277, startPoint y: 116, endPoint x: 0, endPoint y: 128, distance: 277.1
click at [0, 128] on div "95217487 Buscar (apellido, dni, cuil, nro traspaso, cuit, obra social) search ¿…" at bounding box center [581, 274] width 1162 height 548
type input "9"
drag, startPoint x: 315, startPoint y: 114, endPoint x: 0, endPoint y: 193, distance: 324.9
click at [0, 193] on div "38672593 Buscar (apellido, dni, cuil, nro traspaso, cuit, obra social) search ¿…" at bounding box center [581, 274] width 1162 height 548
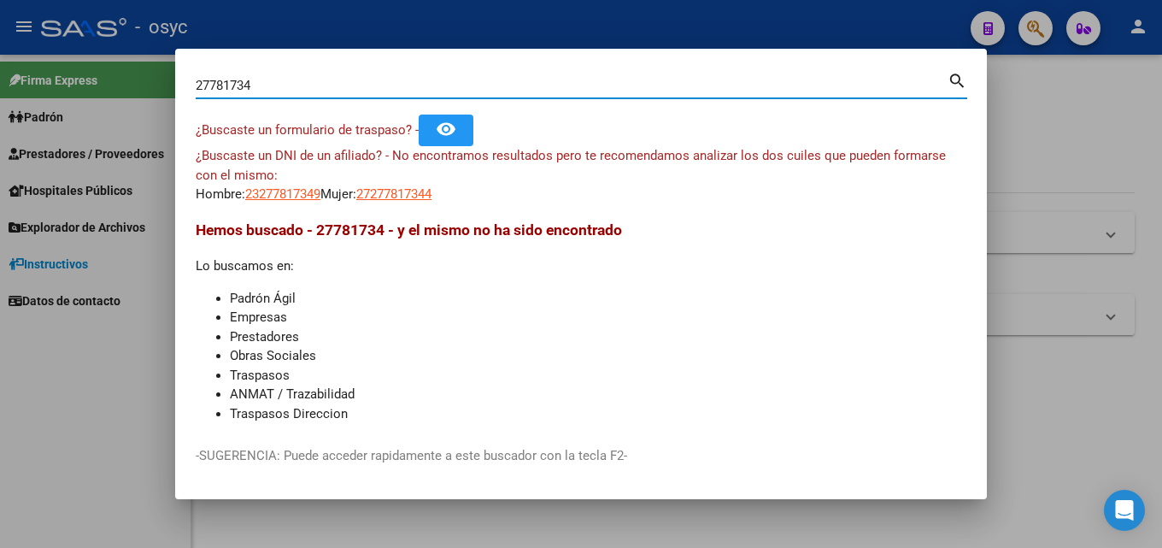
drag, startPoint x: 273, startPoint y: 89, endPoint x: 0, endPoint y: 114, distance: 273.7
click at [0, 114] on div "27781734 Buscar (apellido, dni, cuil, nro traspaso, cuit, obra social) search ¿…" at bounding box center [581, 274] width 1162 height 548
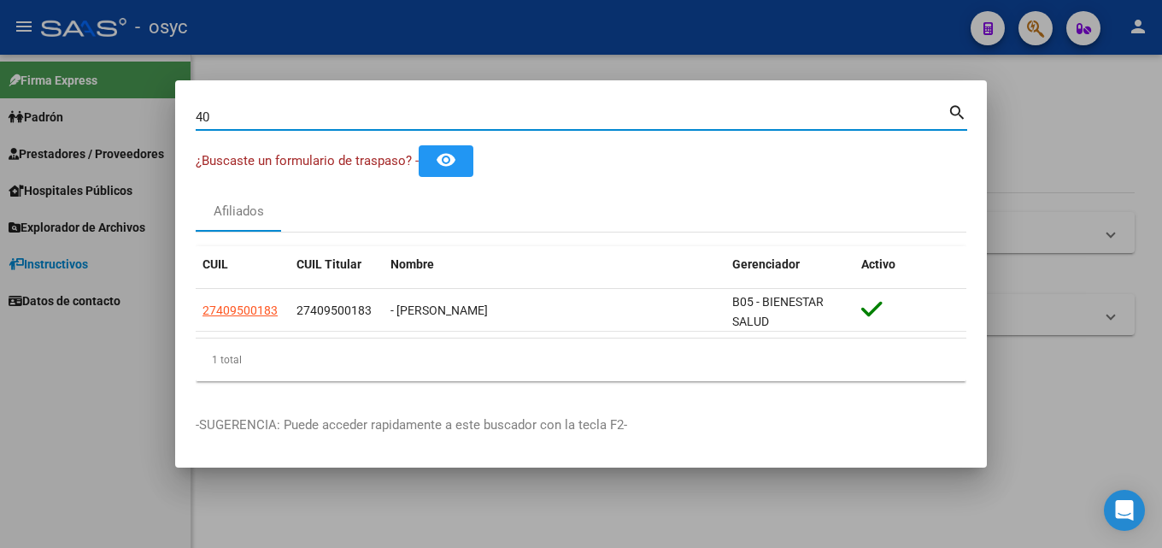
type input "4"
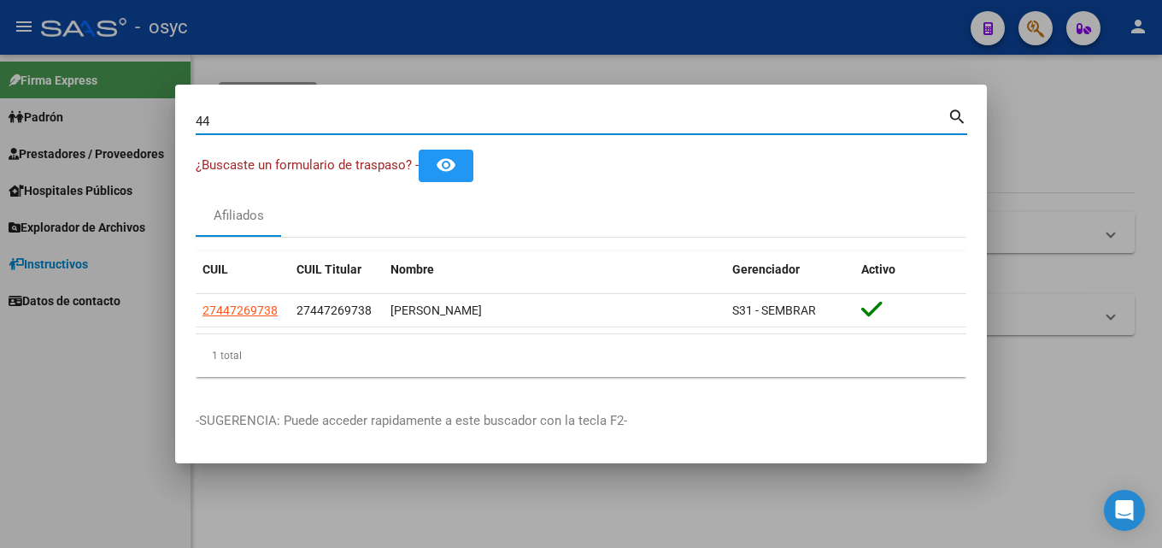
type input "4"
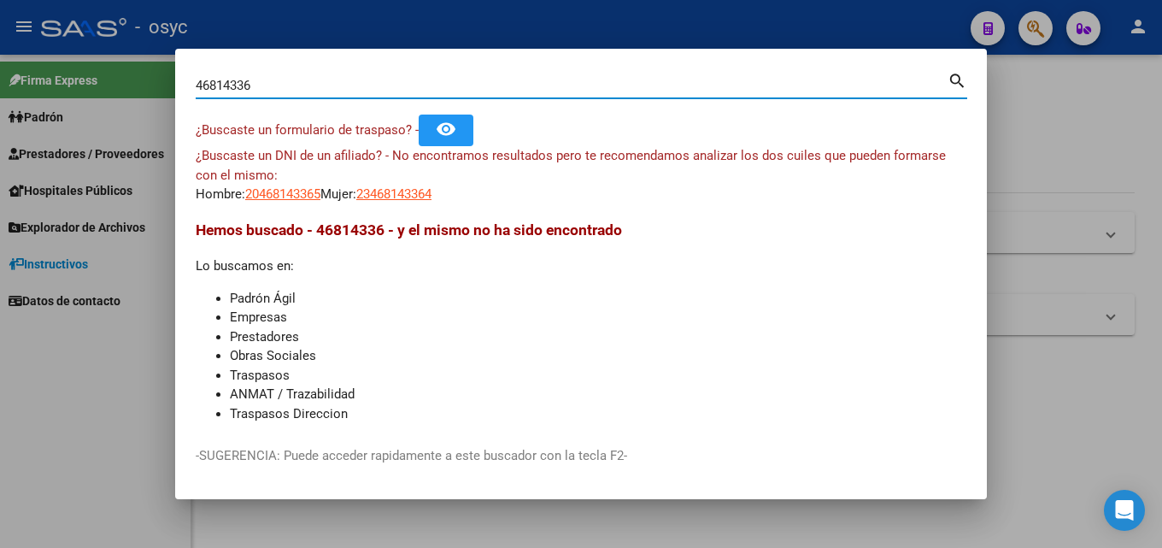
drag, startPoint x: 268, startPoint y: 80, endPoint x: 0, endPoint y: 79, distance: 268.3
click at [0, 79] on div "46814336 Buscar (apellido, dni, cuil, nro traspaso, cuit, obra social) search ¿…" at bounding box center [581, 274] width 1162 height 548
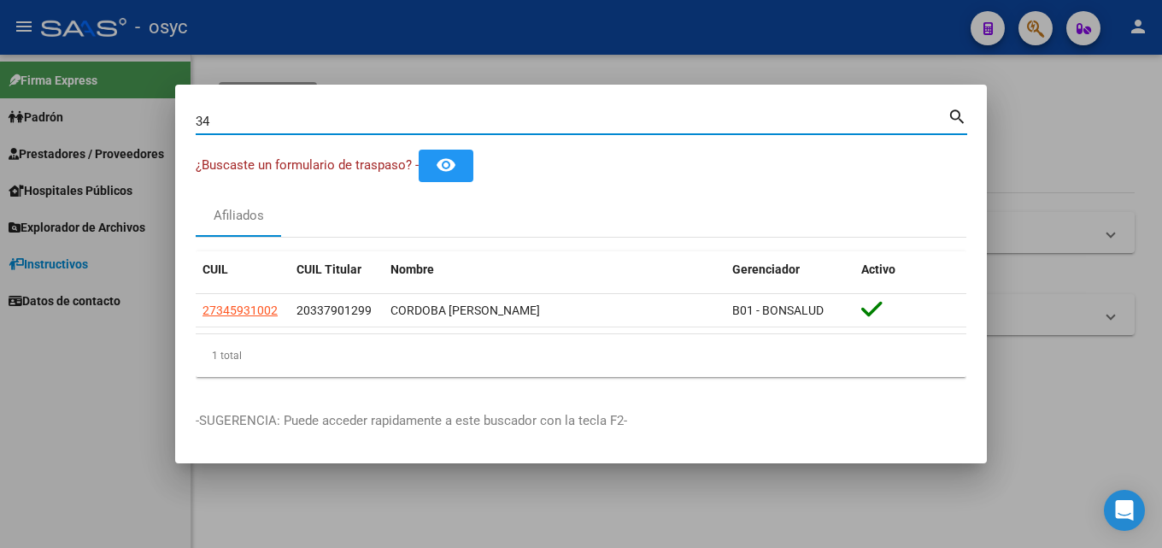
type input "3"
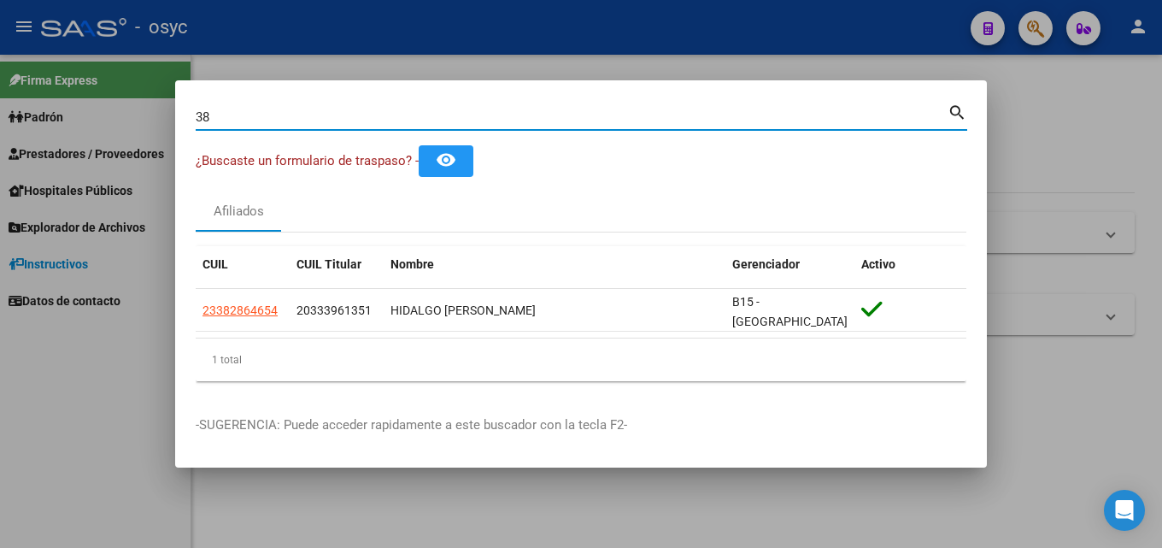
type input "3"
type input "2"
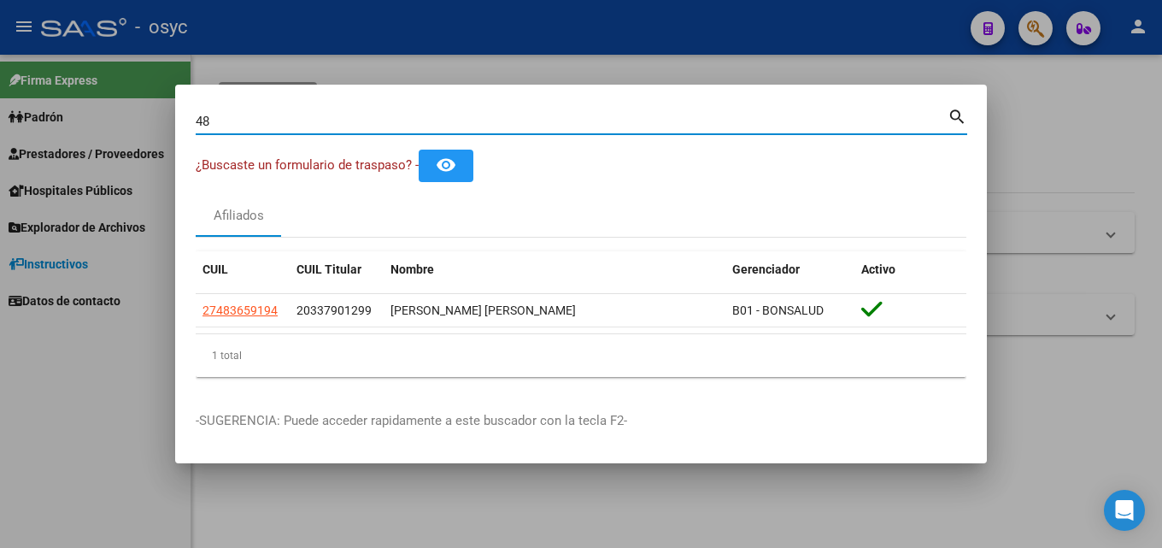
type input "4"
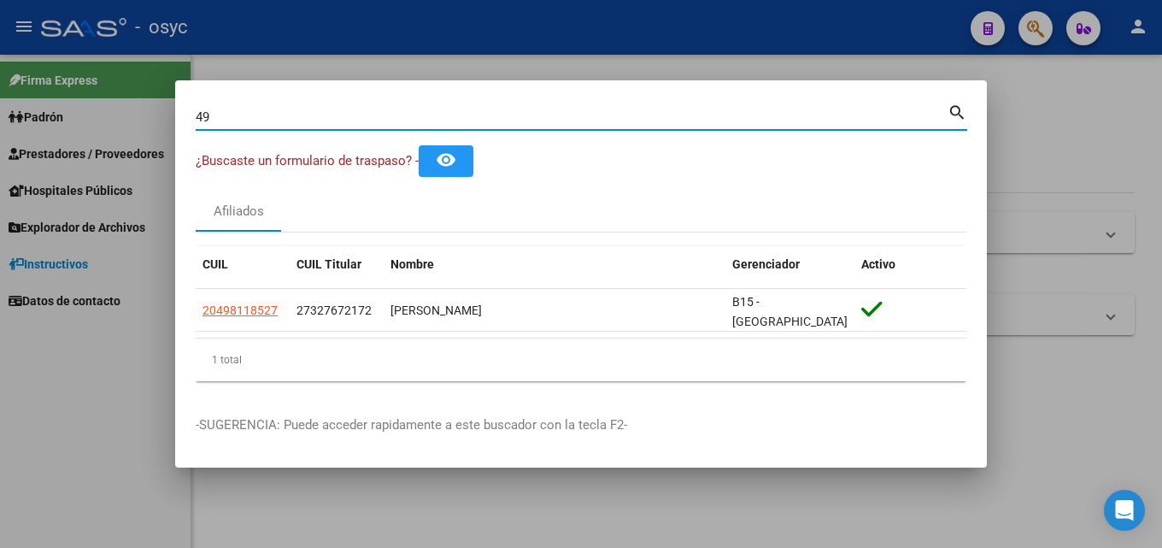
type input "4"
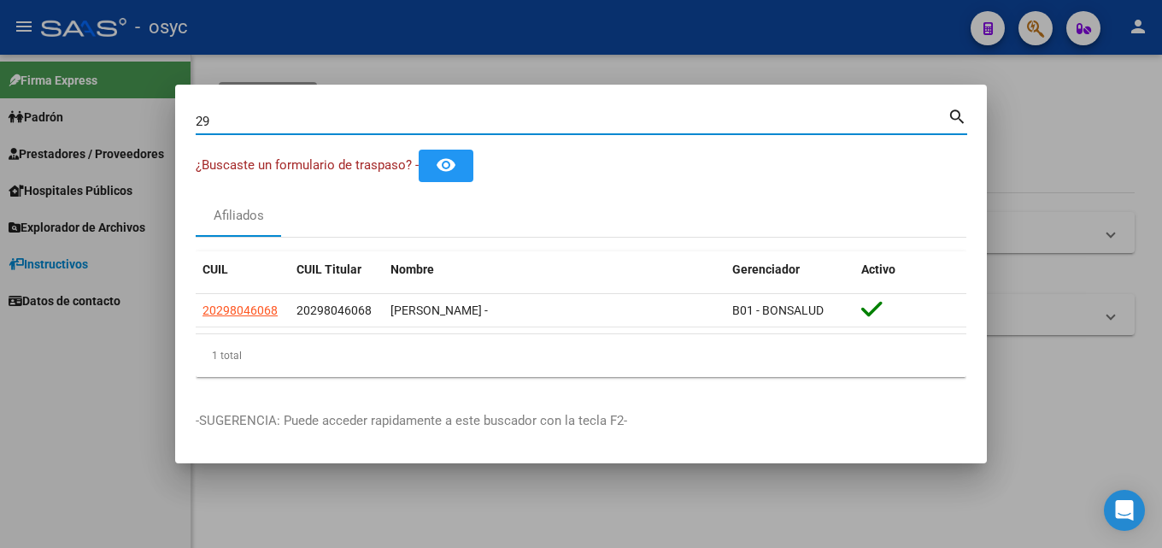
type input "2"
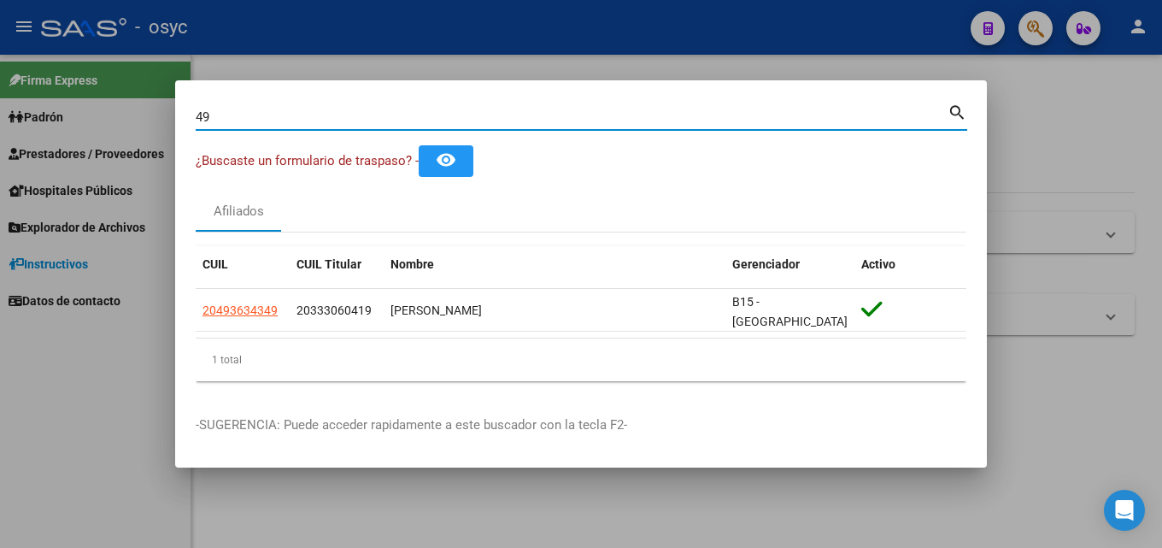
type input "4"
type input "3"
type input "4"
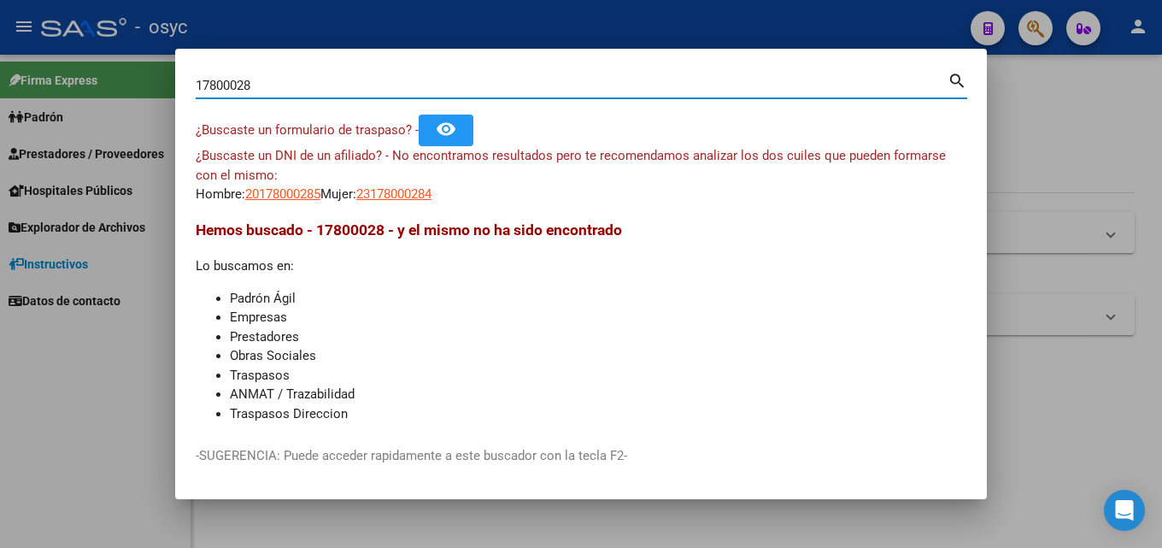
drag, startPoint x: 216, startPoint y: 92, endPoint x: 140, endPoint y: 104, distance: 77.0
click at [185, 97] on mat-dialog-content "17800028 Buscar (apellido, dni, cuil, nro traspaso, cuit, obra social) search ¿…" at bounding box center [581, 247] width 812 height 356
paste input "27209142"
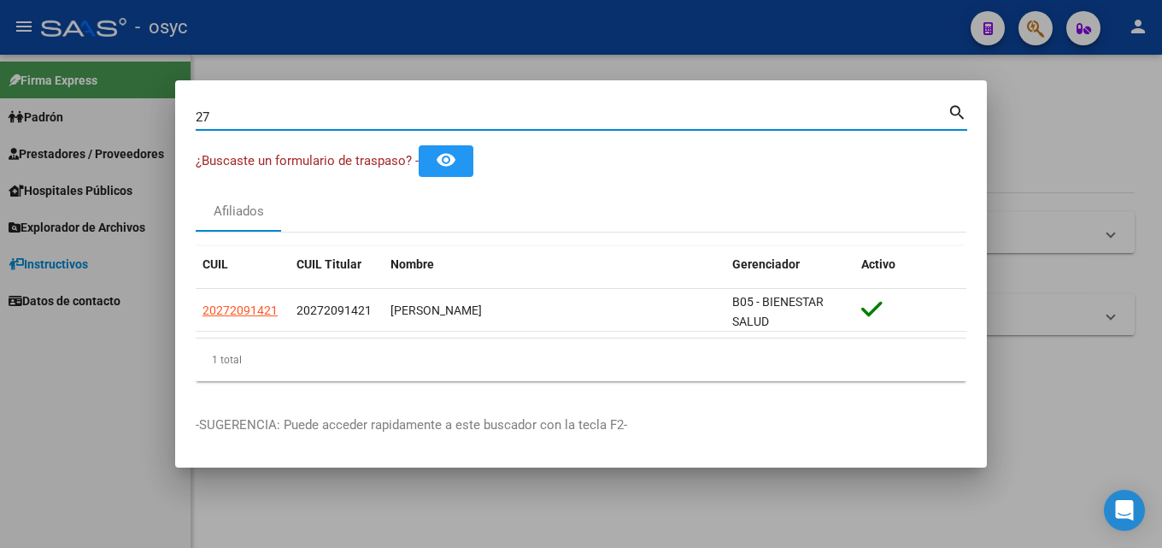
type input "2"
type input "4"
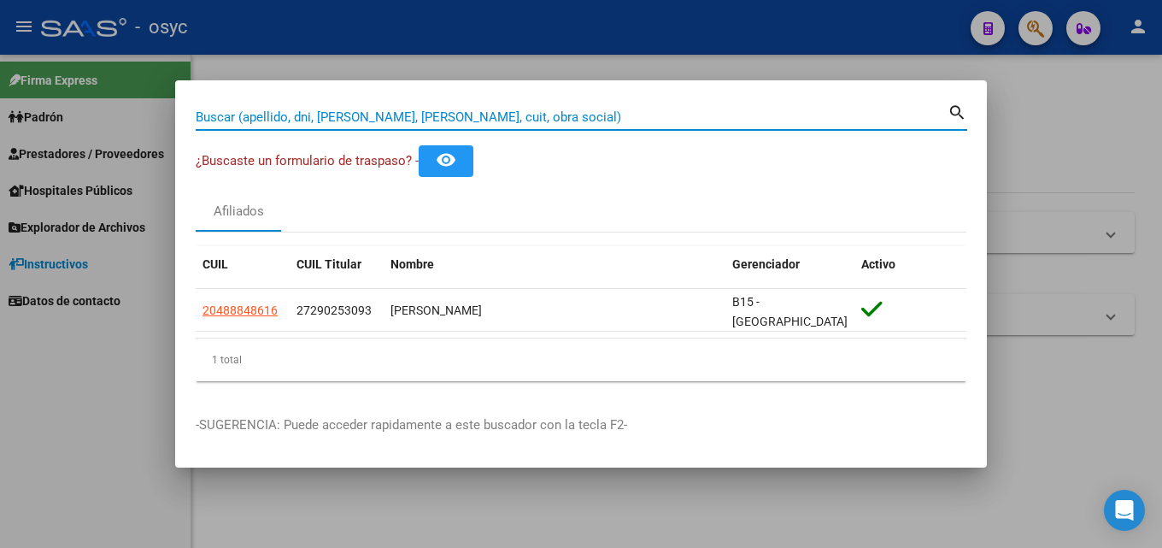
type input "3"
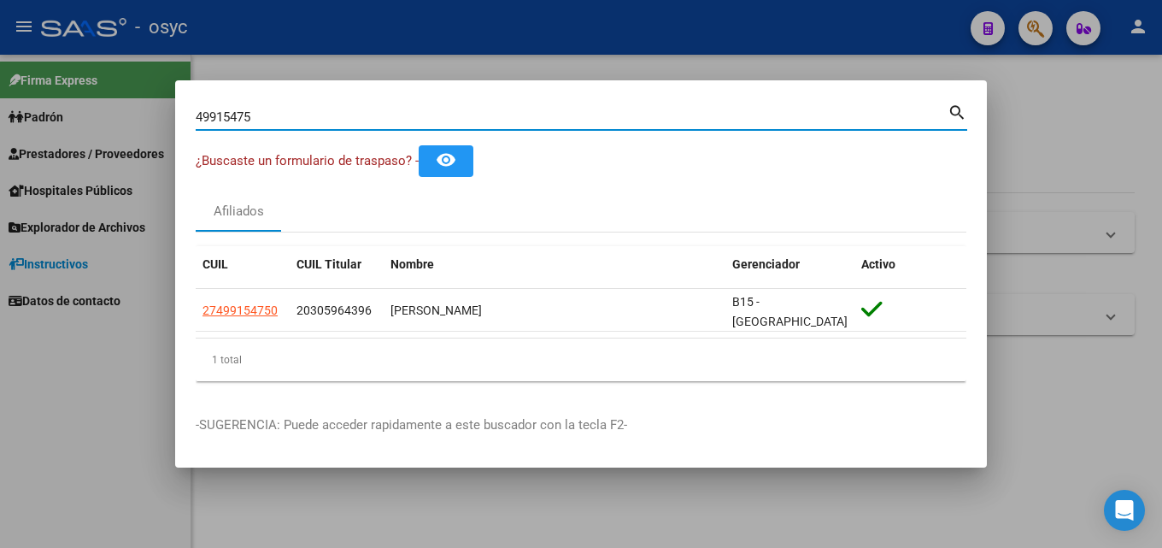
drag, startPoint x: 290, startPoint y: 116, endPoint x: 0, endPoint y: 124, distance: 289.7
click at [0, 124] on div "49915475 Buscar (apellido, dni, cuil, nro traspaso, cuit, obra social) search ¿…" at bounding box center [581, 274] width 1162 height 548
type input "1"
type input "5"
type input "9"
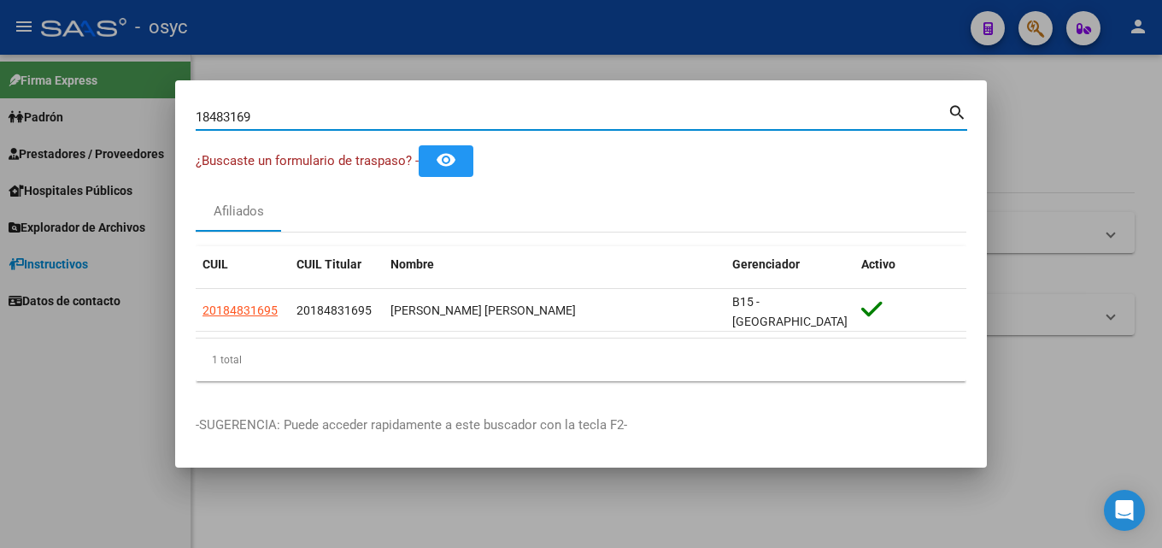
drag, startPoint x: 337, startPoint y: 121, endPoint x: 0, endPoint y: 159, distance: 338.7
click at [0, 150] on div "18483169 Buscar (apellido, dni, cuil, nro traspaso, cuit, obra social) search ¿…" at bounding box center [581, 274] width 1162 height 548
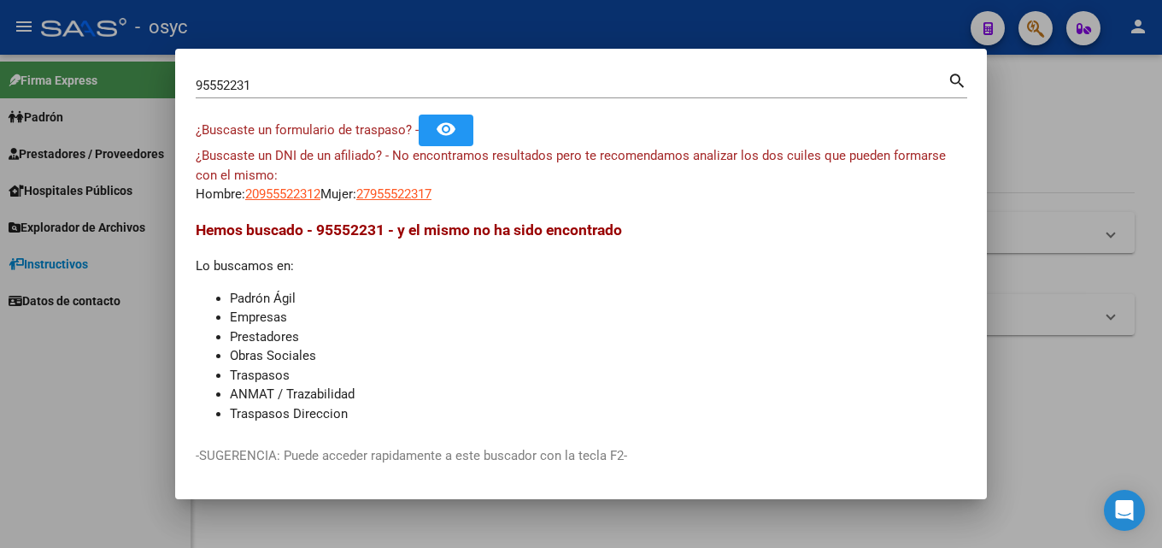
drag, startPoint x: 257, startPoint y: 101, endPoint x: 250, endPoint y: 91, distance: 12.3
click at [252, 99] on div "95552231 Buscar (apellido, dni, [PERSON_NAME], nro traspaso, cuit, obra social)…" at bounding box center [581, 91] width 771 height 45
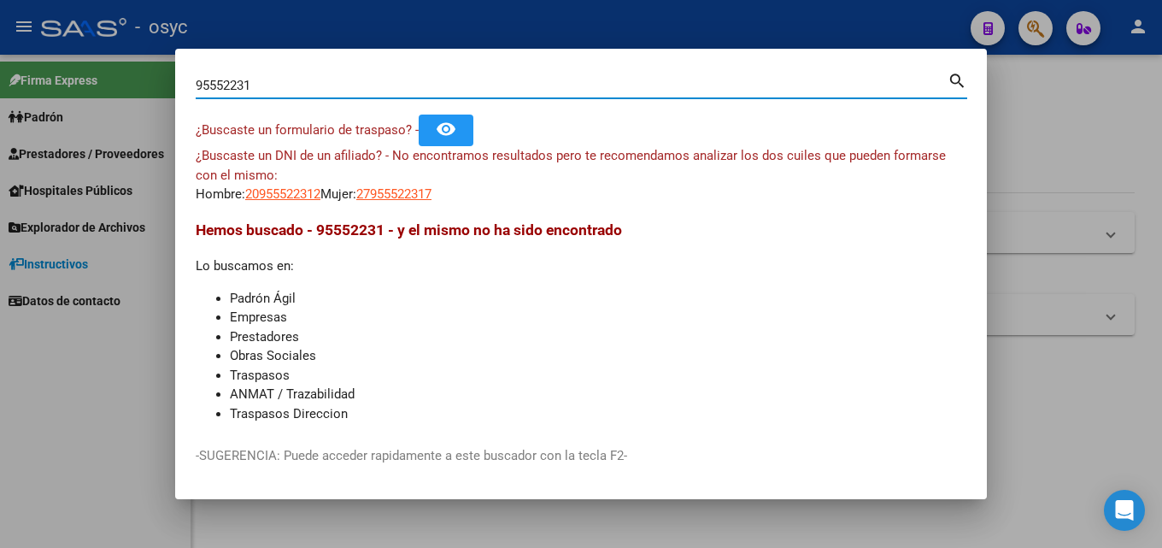
drag, startPoint x: 262, startPoint y: 81, endPoint x: 0, endPoint y: 86, distance: 262.3
click at [0, 86] on div "95552231 Buscar (apellido, dni, cuil, nro traspaso, cuit, obra social) search ¿…" at bounding box center [581, 274] width 1162 height 548
paste input "4868304"
drag, startPoint x: 272, startPoint y: 88, endPoint x: 0, endPoint y: 58, distance: 273.3
click at [0, 58] on div "94868304 Buscar (apellido, dni, cuil, nro traspaso, cuit, obra social) search ¿…" at bounding box center [581, 274] width 1162 height 548
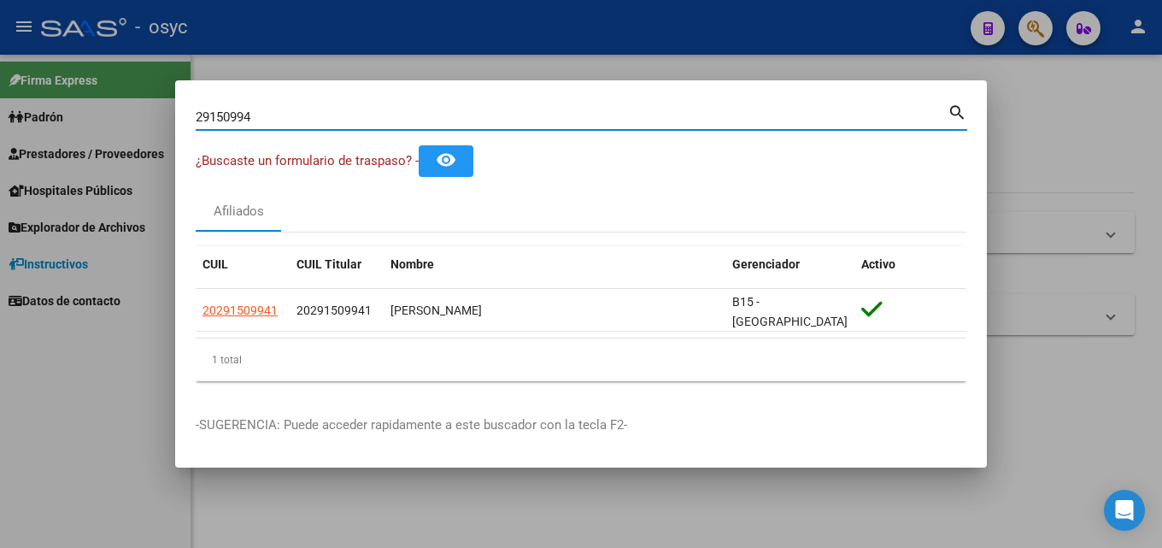
drag, startPoint x: 321, startPoint y: 125, endPoint x: 226, endPoint y: 127, distance: 94.9
click at [232, 125] on input "29150994" at bounding box center [572, 116] width 752 height 15
click at [341, 123] on input "29150994" at bounding box center [572, 116] width 752 height 15
drag, startPoint x: 161, startPoint y: 115, endPoint x: 0, endPoint y: 64, distance: 169.4
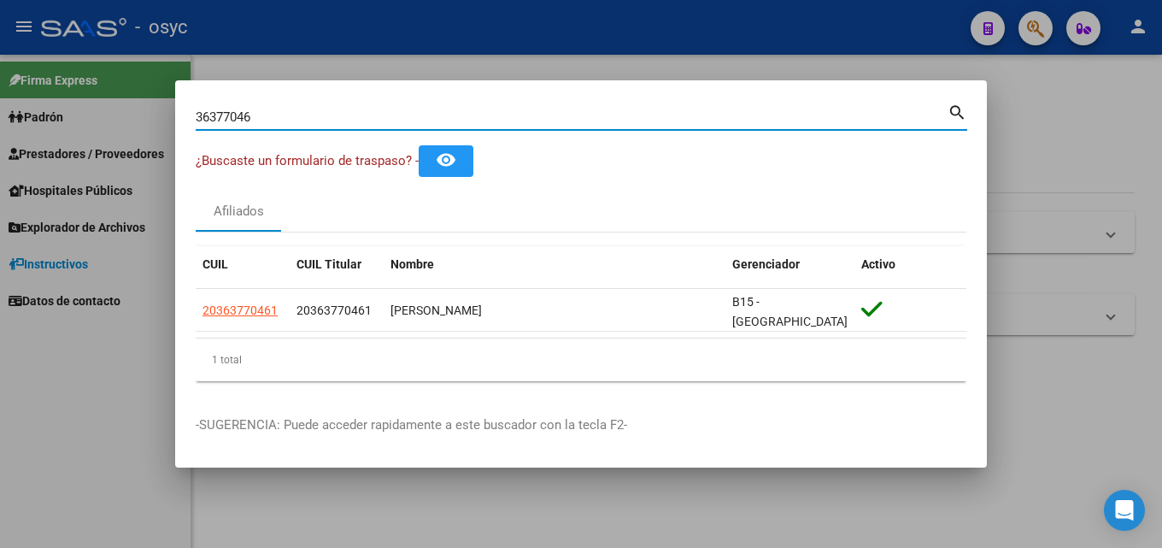
click at [0, 64] on div "36377046 Buscar (apellido, dni, cuil, nro traspaso, cuit, obra social) search ¿…" at bounding box center [581, 274] width 1162 height 548
type input "4"
type input "9"
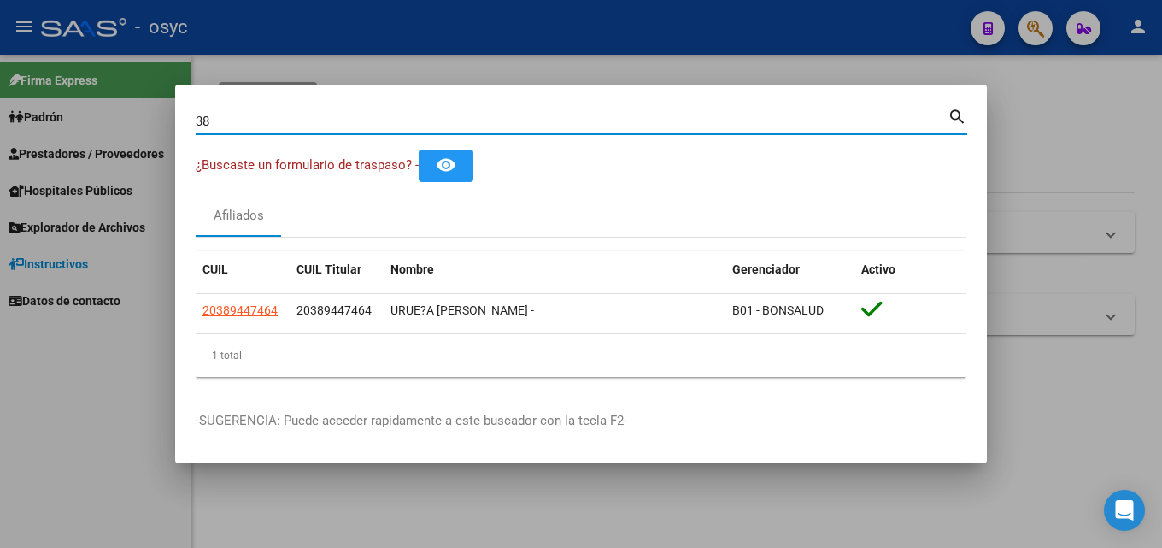
type input "3"
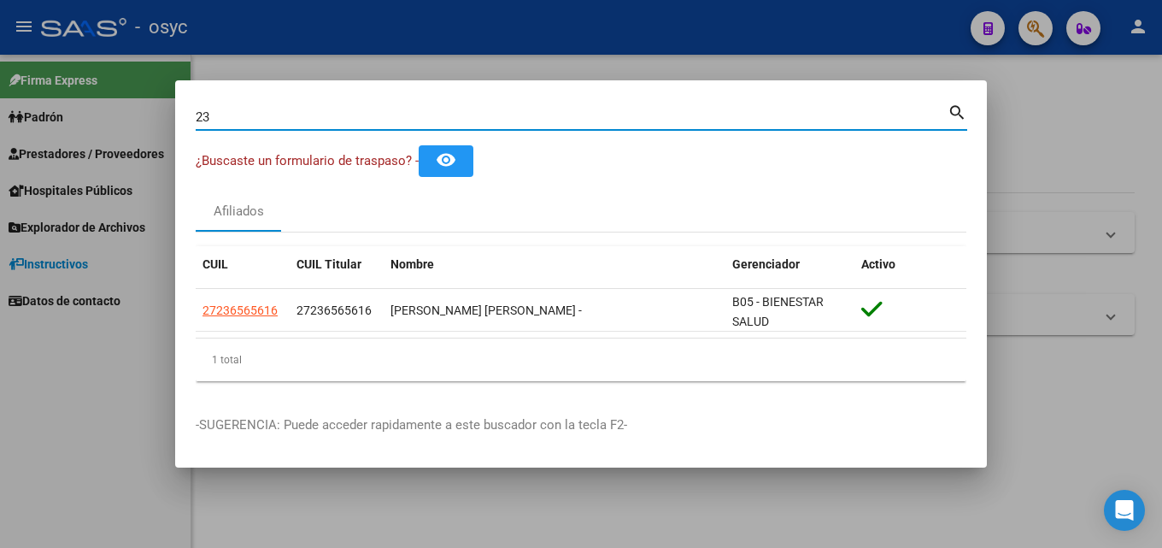
type input "2"
drag, startPoint x: 271, startPoint y: 120, endPoint x: 0, endPoint y: 103, distance: 271.4
click at [0, 105] on div "45002398 Buscar (apellido, dni, cuil, nro traspaso, cuit, obra social) search ¿…" at bounding box center [581, 274] width 1162 height 548
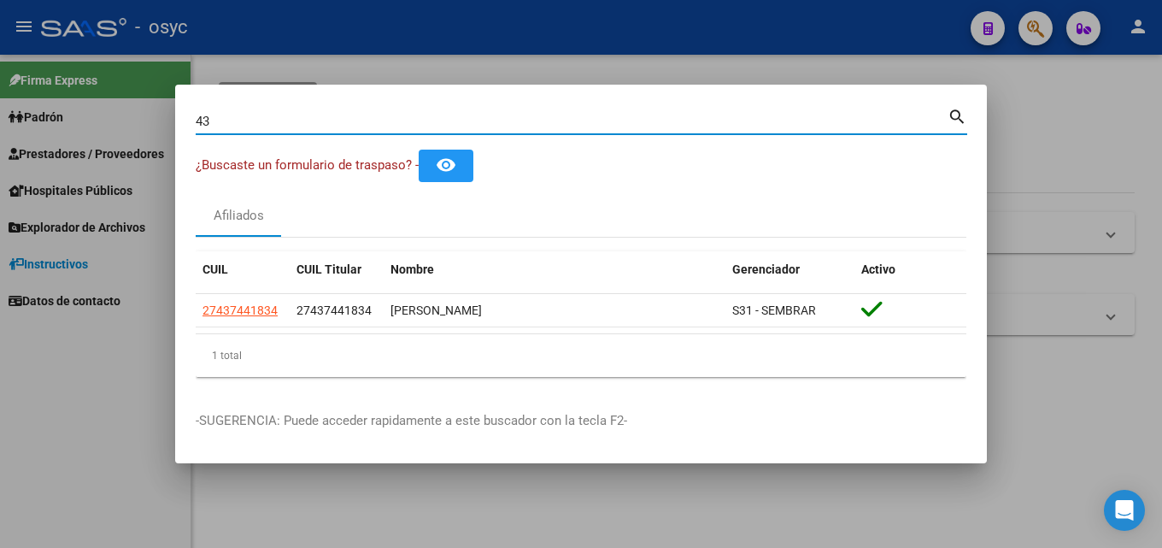
type input "4"
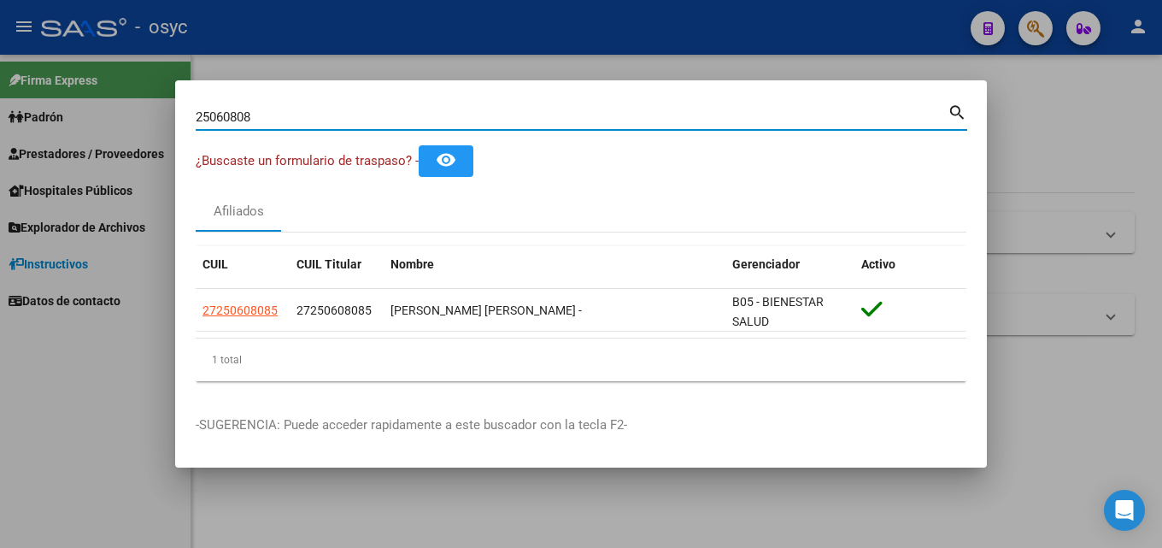
drag, startPoint x: 283, startPoint y: 115, endPoint x: 0, endPoint y: 148, distance: 284.6
click at [0, 150] on div "25060808 Buscar (apellido, dni, cuil, nro traspaso, cuit, obra social) search ¿…" at bounding box center [581, 274] width 1162 height 548
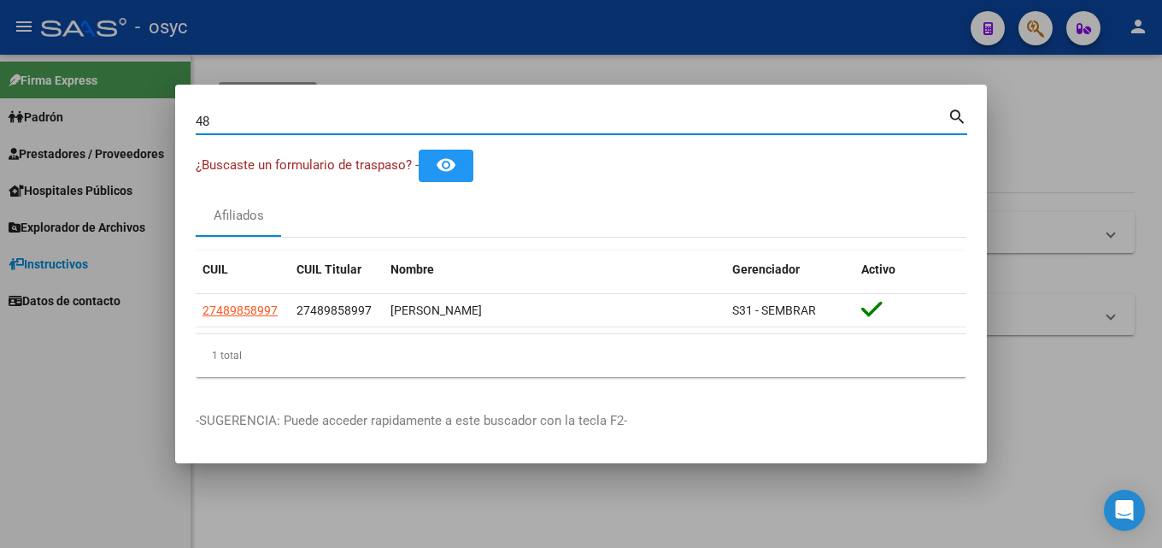
type input "4"
drag, startPoint x: 314, startPoint y: 126, endPoint x: 26, endPoint y: 100, distance: 290.0
click at [0, 112] on div "29699850 Buscar (apellido, dni, cuil, nro traspaso, cuit, obra social) search ¿…" at bounding box center [581, 274] width 1162 height 548
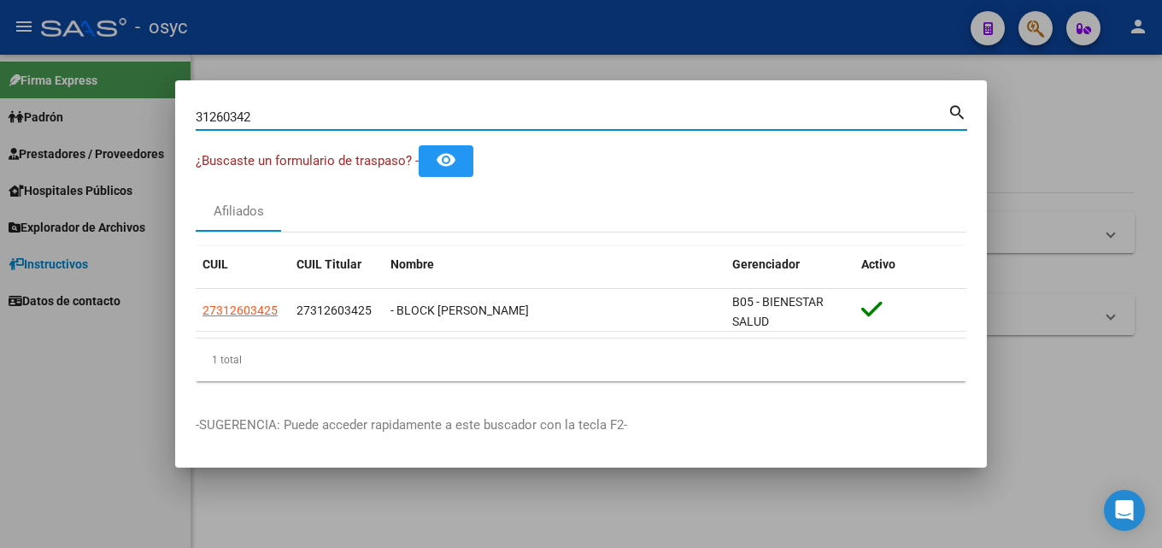
drag, startPoint x: 150, startPoint y: 114, endPoint x: 0, endPoint y: 112, distance: 149.5
click at [0, 112] on div "31260342 Buscar (apellido, dni, cuil, nro traspaso, cuit, obra social) search ¿…" at bounding box center [581, 274] width 1162 height 548
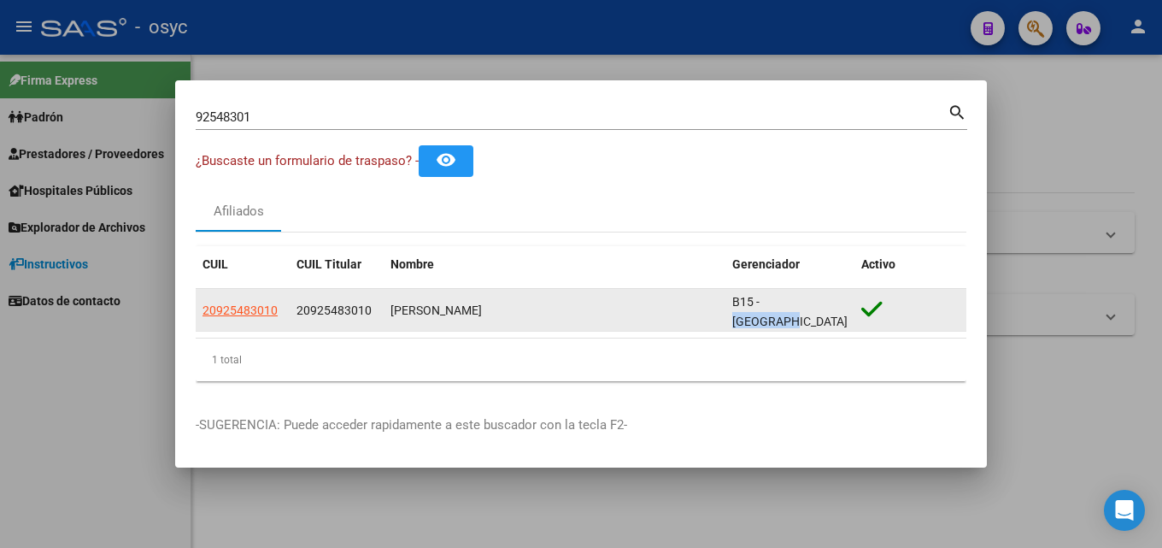
drag, startPoint x: 764, startPoint y: 313, endPoint x: 848, endPoint y: 314, distance: 83.7
click at [848, 314] on datatable-body-cell "B15 - [GEOGRAPHIC_DATA]" at bounding box center [789, 310] width 129 height 42
drag, startPoint x: 390, startPoint y: 313, endPoint x: 526, endPoint y: 304, distance: 136.1
click at [526, 304] on div "[PERSON_NAME]" at bounding box center [554, 311] width 328 height 20
copy div "[PERSON_NAME]"
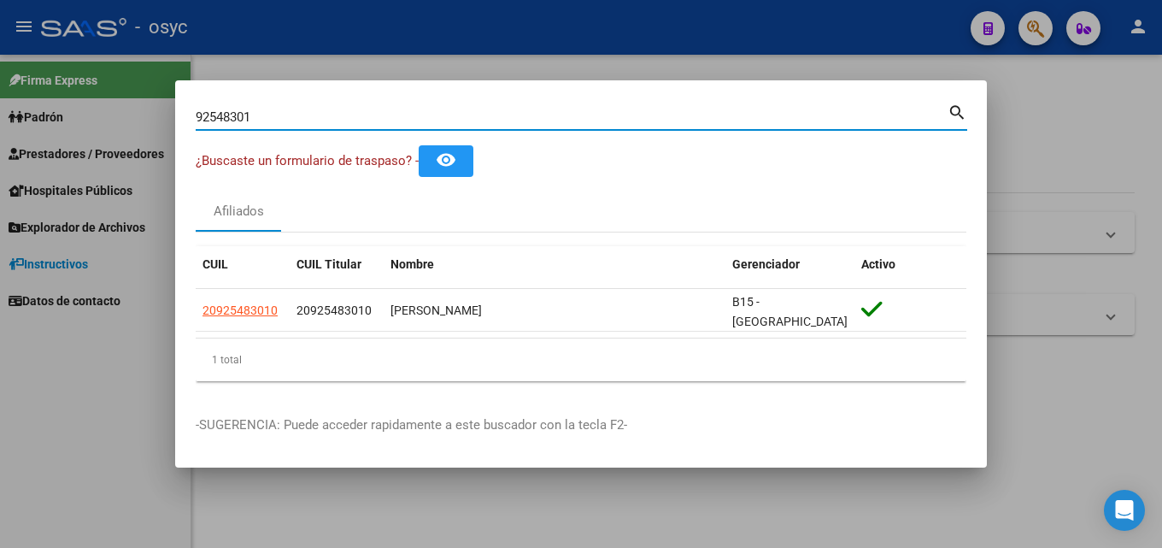
drag, startPoint x: 267, startPoint y: 119, endPoint x: 0, endPoint y: 119, distance: 266.6
click at [0, 119] on div "92548301 Buscar (apellido, dni, cuil, nro traspaso, cuit, obra social) search ¿…" at bounding box center [581, 274] width 1162 height 548
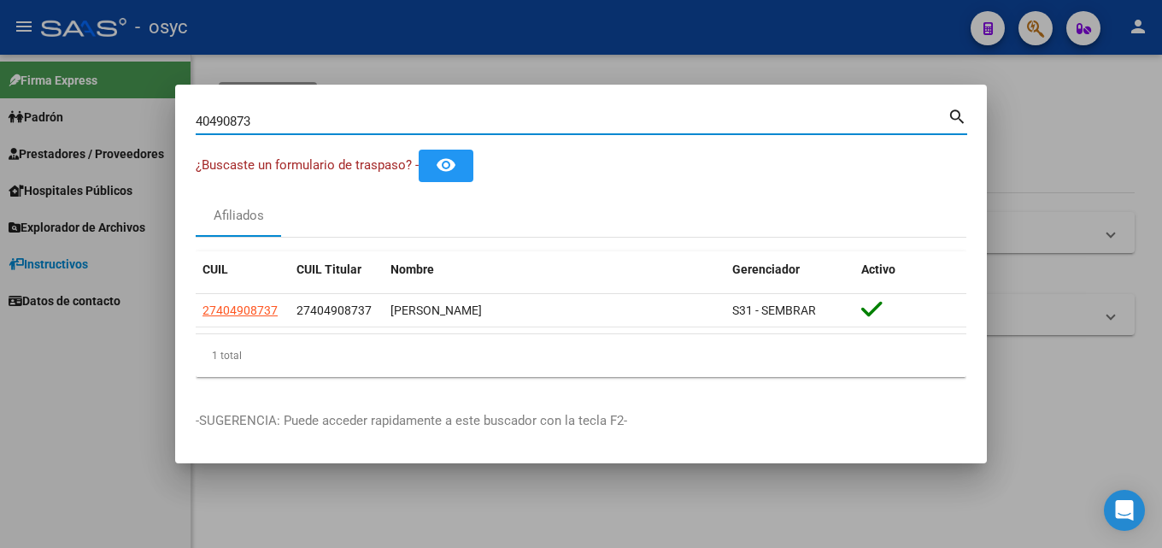
drag, startPoint x: 289, startPoint y: 118, endPoint x: 0, endPoint y: 116, distance: 288.8
click at [0, 126] on div "40490873 Buscar (apellido, dni, cuil, nro traspaso, cuit, obra social) search ¿…" at bounding box center [581, 274] width 1162 height 548
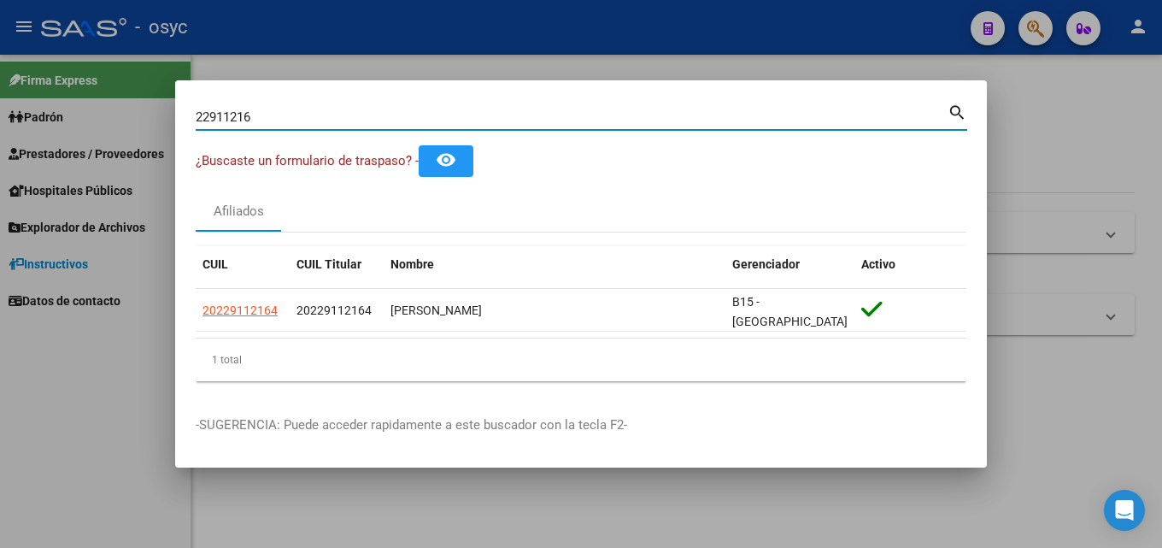
drag, startPoint x: 290, startPoint y: 121, endPoint x: 0, endPoint y: 124, distance: 289.6
click at [0, 124] on div "22911216 Buscar (apellido, dni, cuil, nro traspaso, cuit, obra social) search ¿…" at bounding box center [581, 274] width 1162 height 548
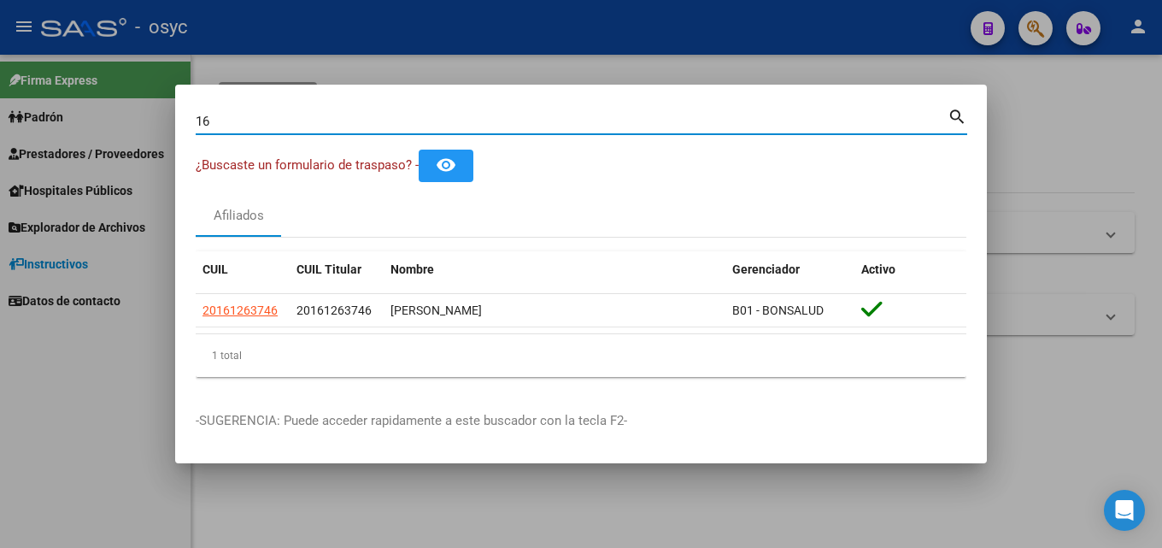
type input "1"
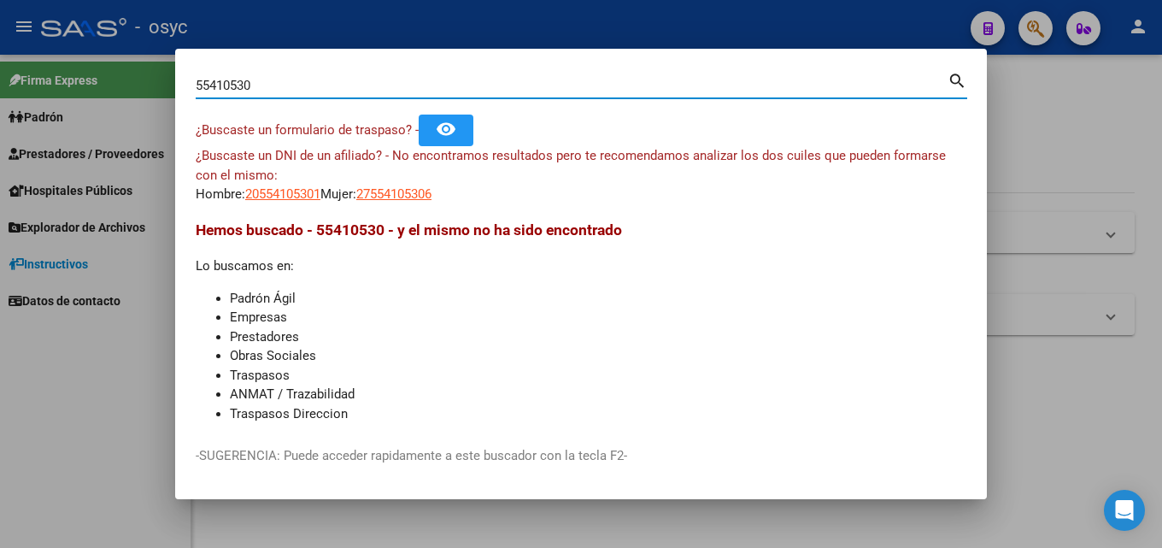
drag, startPoint x: 277, startPoint y: 80, endPoint x: 2, endPoint y: 88, distance: 275.2
click at [0, 85] on div "55410530 Buscar (apellido, dni, cuil, nro traspaso, cuit, obra social) search ¿…" at bounding box center [581, 274] width 1162 height 548
type input "34241853"
drag, startPoint x: 276, startPoint y: 93, endPoint x: 0, endPoint y: 109, distance: 276.4
click at [0, 109] on div "34241853 Buscar (apellido, dni, cuil, nro traspaso, cuit, obra social) search ¿…" at bounding box center [581, 274] width 1162 height 548
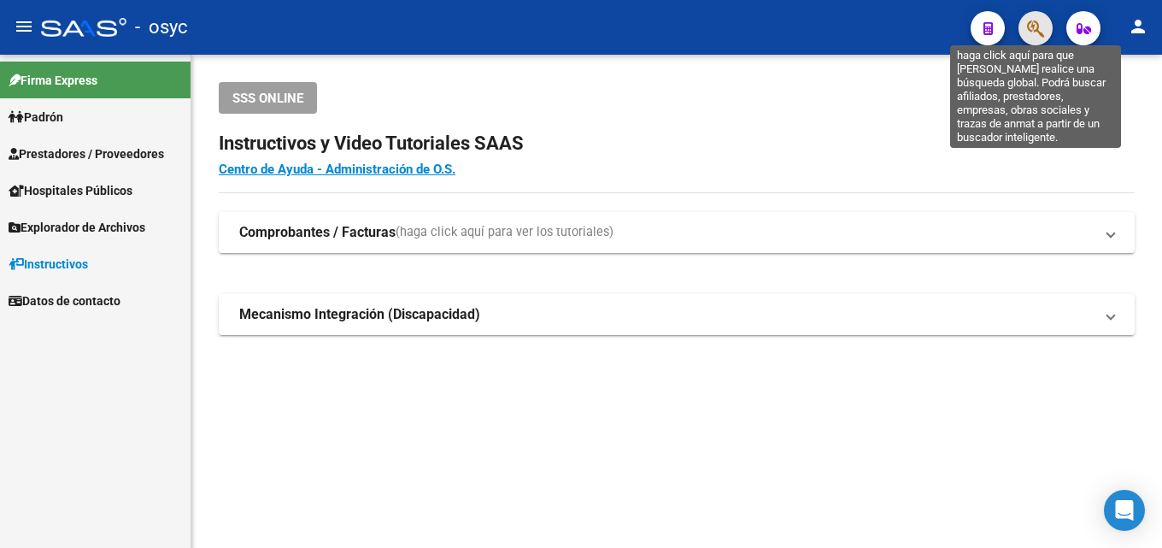
click at [1037, 25] on icon "button" at bounding box center [1035, 29] width 17 height 20
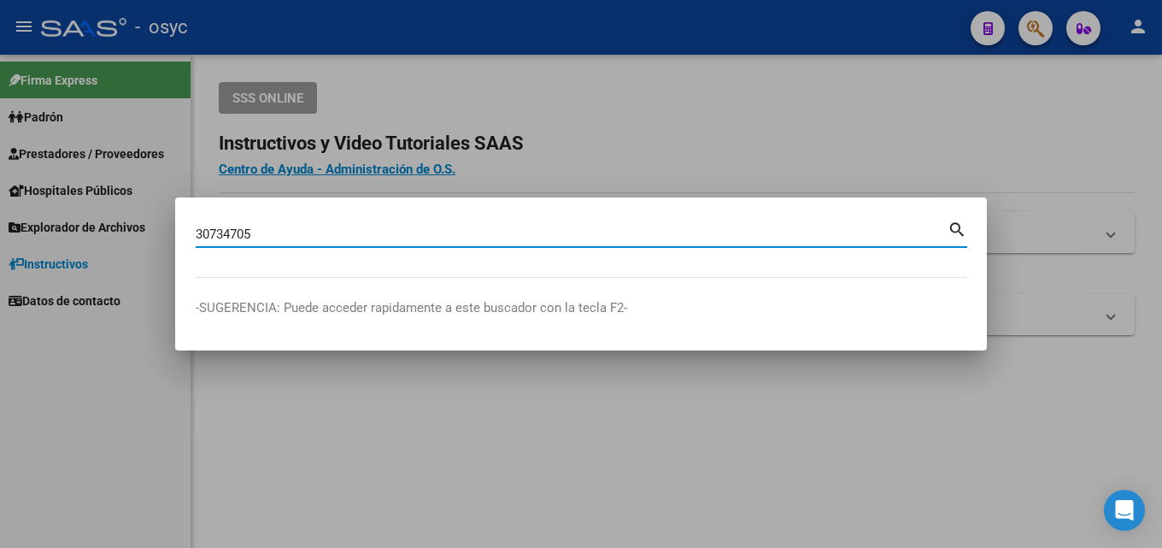
type input "30734705"
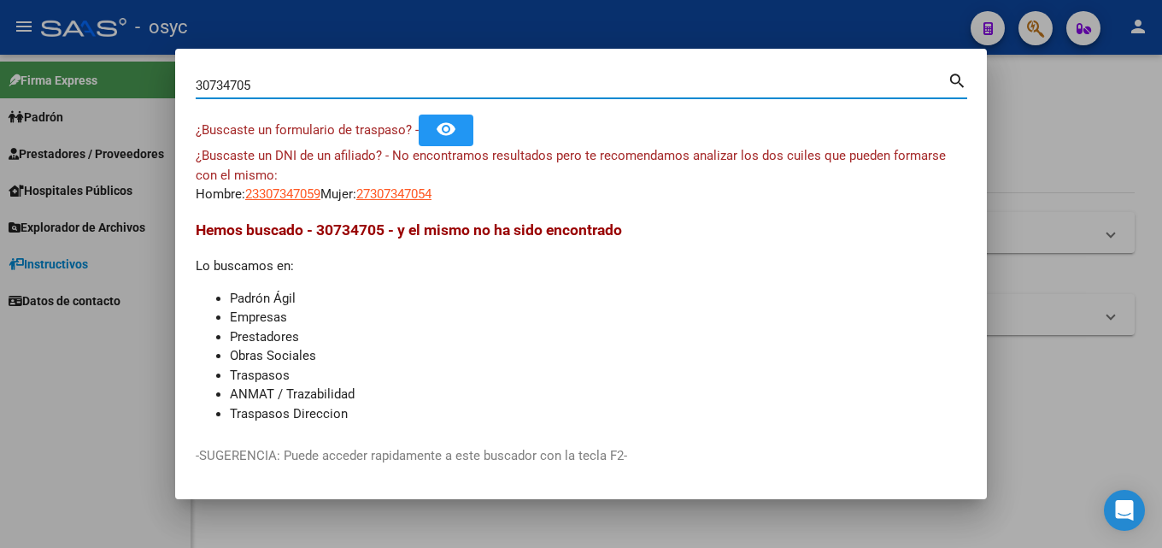
drag, startPoint x: 275, startPoint y: 85, endPoint x: 1, endPoint y: 120, distance: 276.5
click at [2, 119] on div "30734705 Buscar (apellido, dni, cuil, nro traspaso, cuit, obra social) search ¿…" at bounding box center [581, 274] width 1162 height 548
click at [220, 85] on input "34211853" at bounding box center [572, 85] width 752 height 15
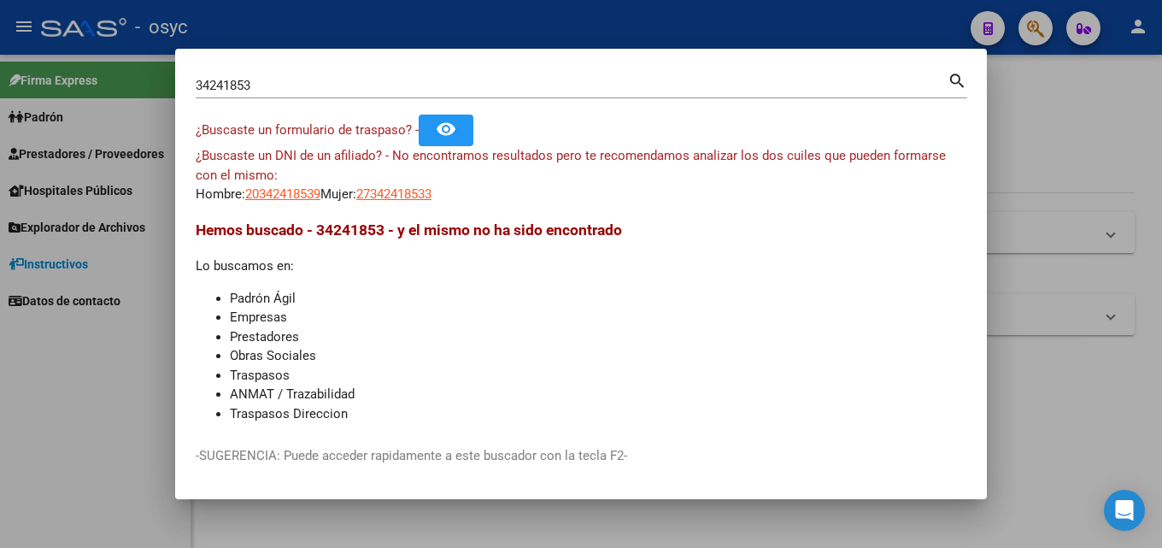
drag, startPoint x: 297, startPoint y: 72, endPoint x: 153, endPoint y: 87, distance: 145.2
click at [138, 86] on div "34241853 Buscar (apellido, dni, cuil, nro traspaso, cuit, obra social) search ¿…" at bounding box center [581, 274] width 1162 height 548
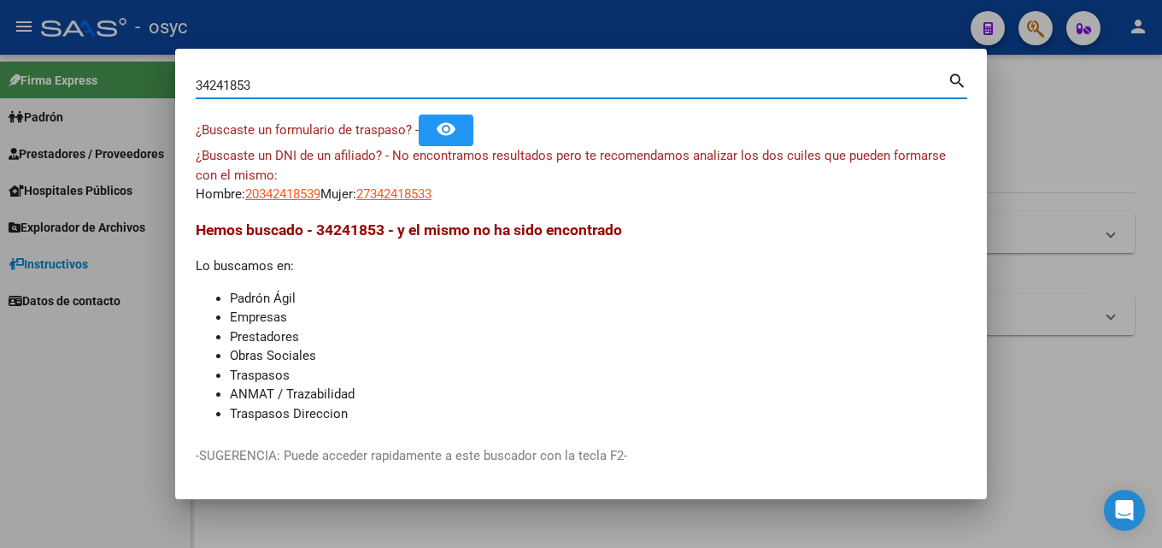
drag, startPoint x: 287, startPoint y: 79, endPoint x: 194, endPoint y: 74, distance: 93.3
click at [196, 75] on div "34241853 Buscar (apellido, dni, cuil, nro traspaso, cuit, obra social)" at bounding box center [572, 86] width 752 height 26
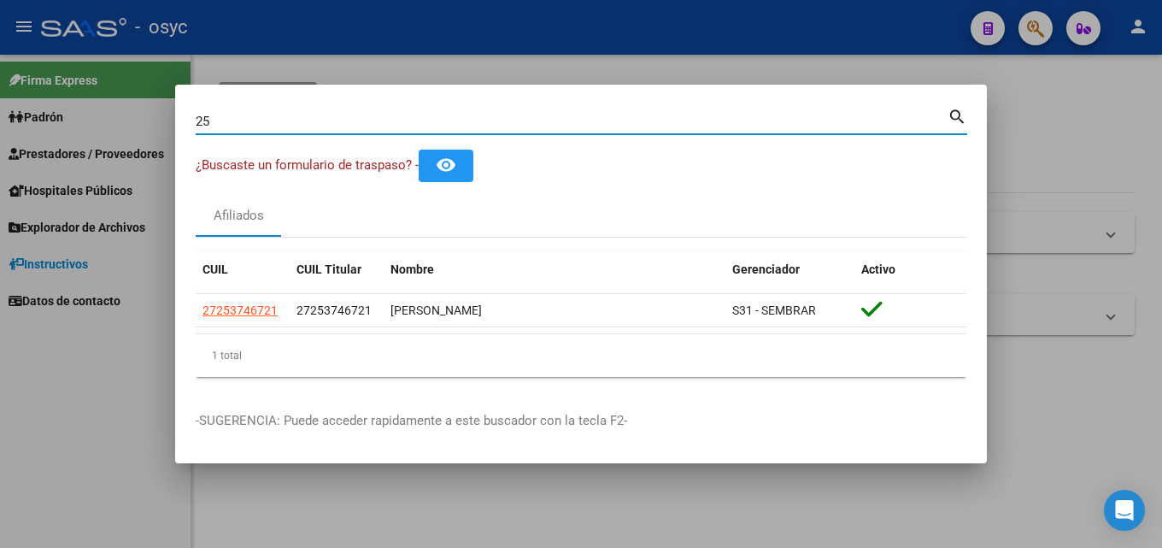
type input "2"
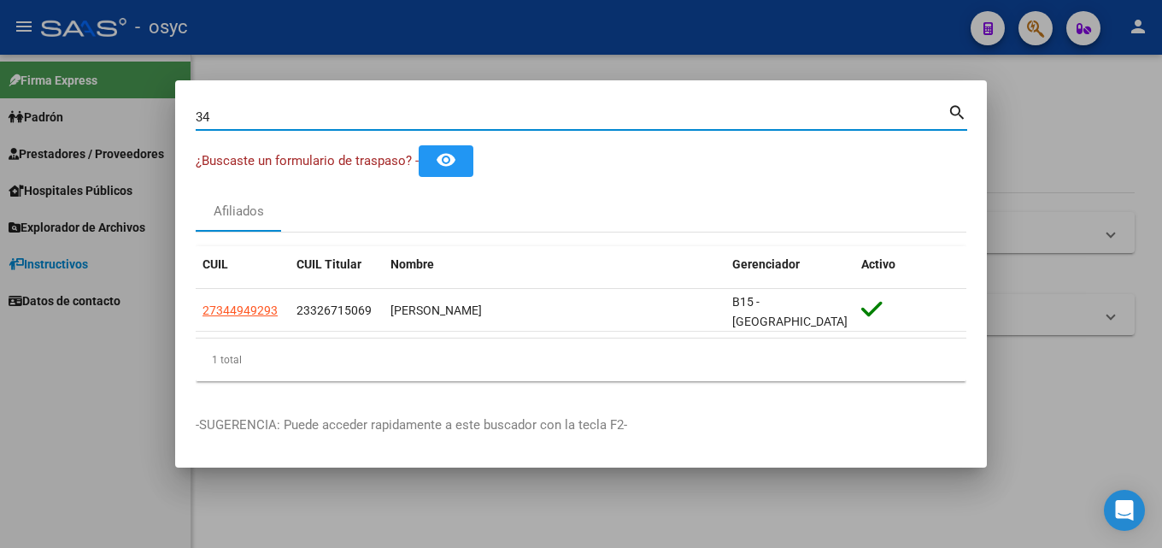
type input "3"
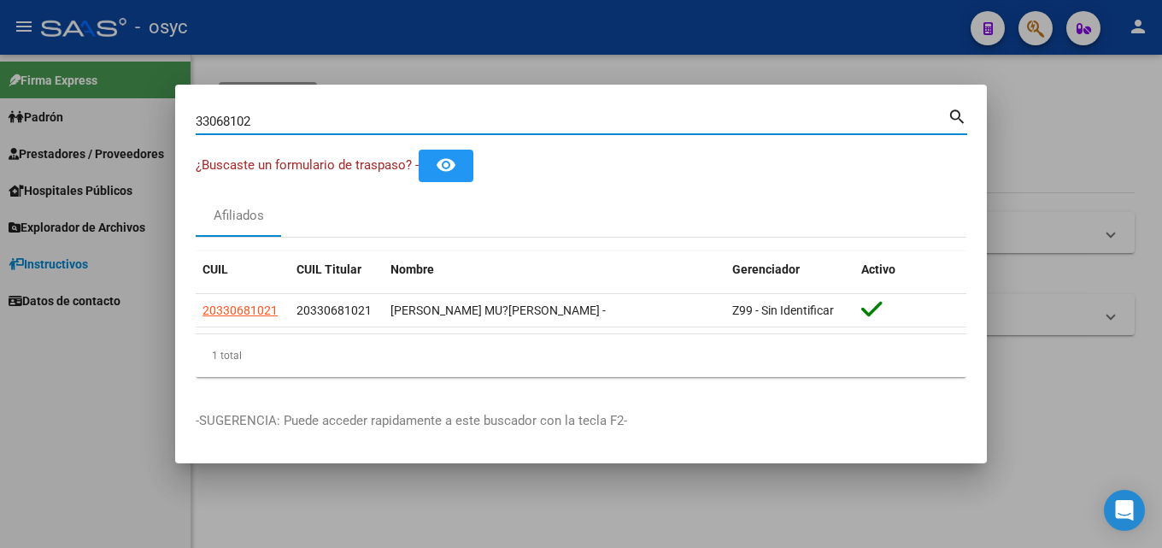
drag, startPoint x: 218, startPoint y: 112, endPoint x: 202, endPoint y: 114, distance: 15.5
click at [203, 114] on div "33068102 Buscar (apellido, dni, cuil, nro traspaso, cuit, obra social)" at bounding box center [572, 122] width 752 height 26
drag, startPoint x: 315, startPoint y: 122, endPoint x: 11, endPoint y: 114, distance: 304.2
click at [0, 121] on div "33068102 Buscar (apellido, dni, cuil, nro traspaso, cuit, obra social) search ¿…" at bounding box center [581, 274] width 1162 height 548
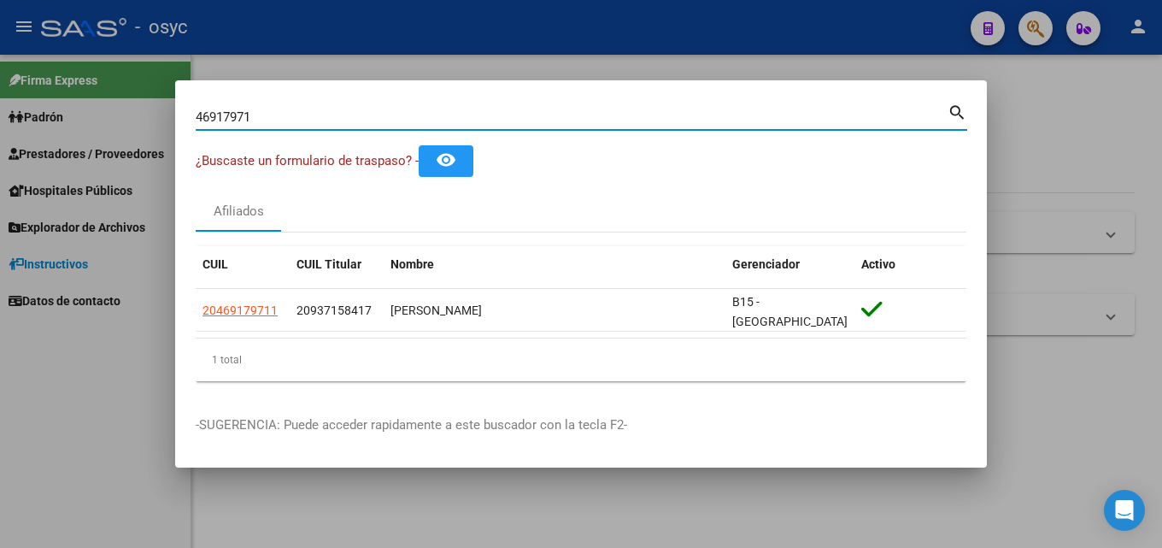
drag, startPoint x: 284, startPoint y: 118, endPoint x: 0, endPoint y: 121, distance: 284.5
click at [0, 121] on div "46917971 Buscar (apellido, dni, cuil, nro traspaso, cuit, obra social) search ¿…" at bounding box center [581, 274] width 1162 height 548
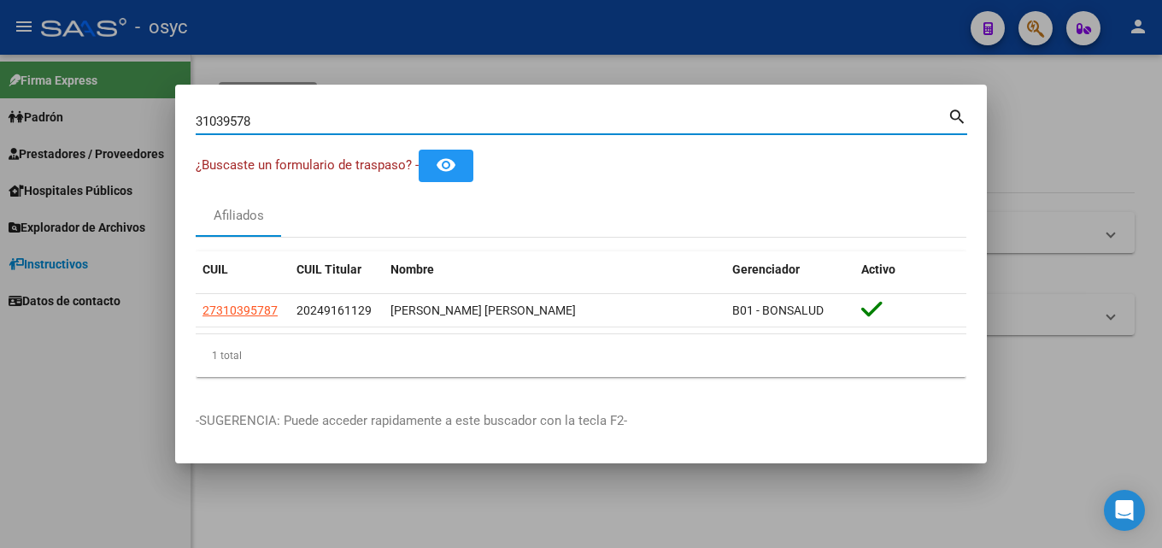
drag, startPoint x: 274, startPoint y: 116, endPoint x: 0, endPoint y: 109, distance: 274.3
click at [0, 109] on div "31039578 Buscar (apellido, dni, cuil, nro traspaso, cuit, obra social) search ¿…" at bounding box center [581, 274] width 1162 height 548
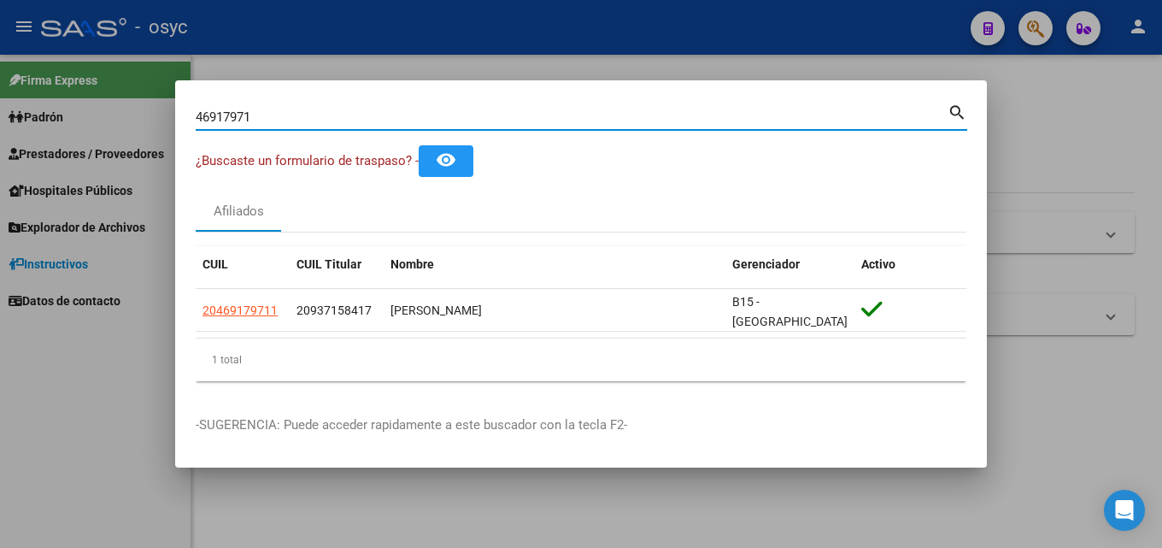
drag, startPoint x: 327, startPoint y: 115, endPoint x: 50, endPoint y: 99, distance: 277.3
click at [38, 122] on div "46917971 Buscar (apellido, dni, cuil, nro traspaso, cuit, obra social) search ¿…" at bounding box center [581, 274] width 1162 height 548
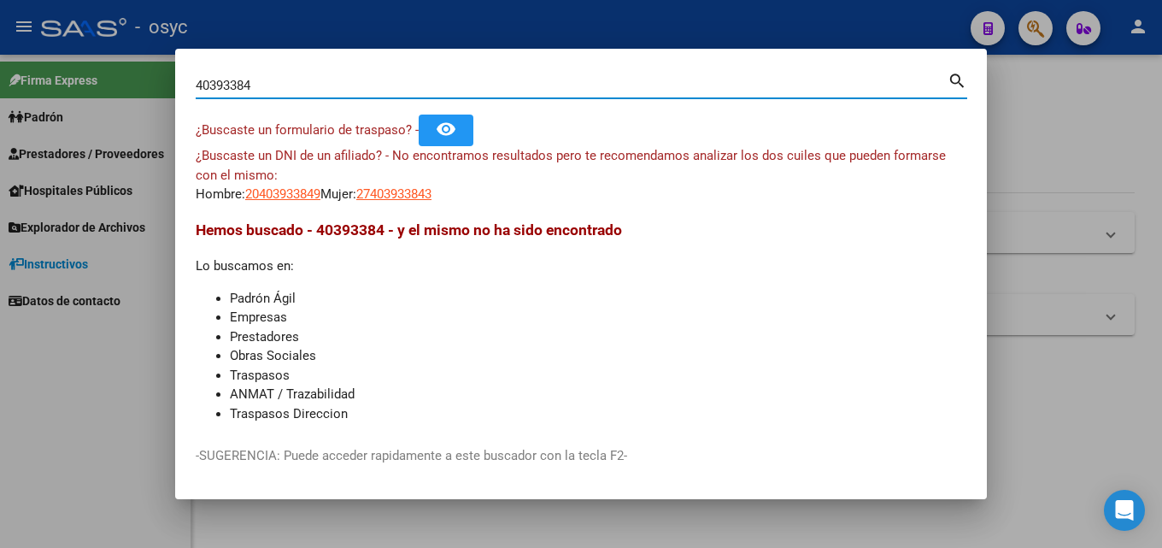
drag, startPoint x: 263, startPoint y: 86, endPoint x: 0, endPoint y: 56, distance: 264.9
click at [0, 56] on div "40393384 Buscar (apellido, dni, cuil, nro traspaso, cuit, obra social) search ¿…" at bounding box center [581, 274] width 1162 height 548
type input "4"
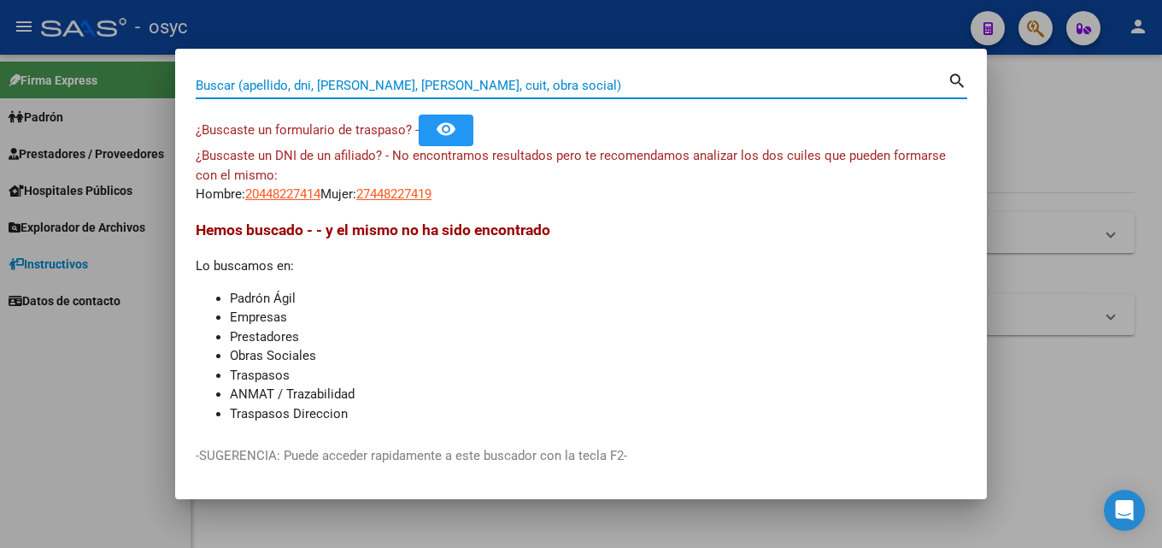
type input "7"
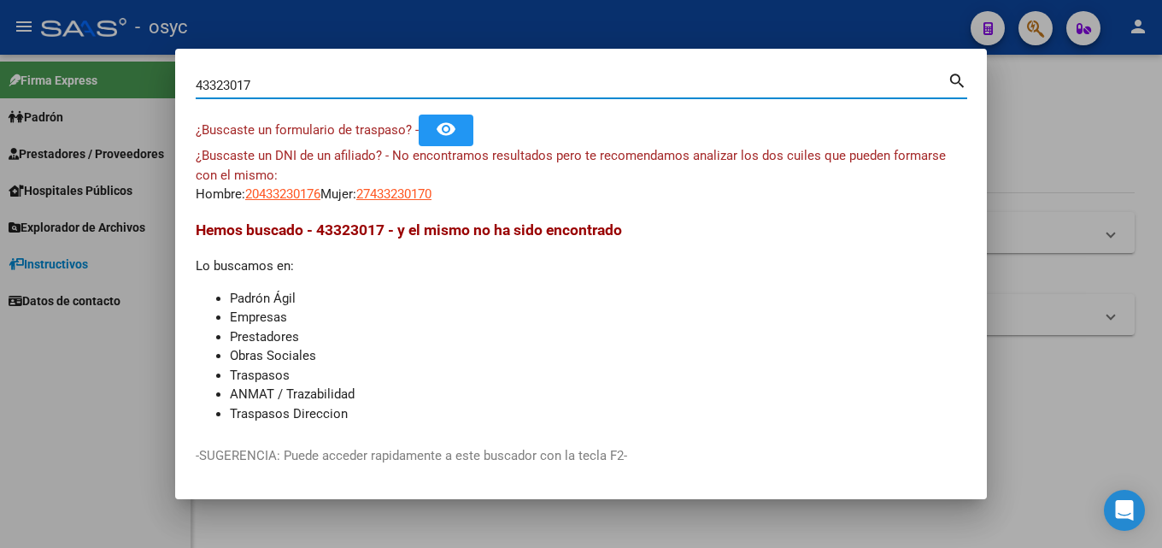
drag, startPoint x: 265, startPoint y: 85, endPoint x: 0, endPoint y: 119, distance: 267.0
click at [0, 119] on div "43323017 Buscar (apellido, dni, cuil, nro traspaso, cuit, obra social) search ¿…" at bounding box center [581, 274] width 1162 height 548
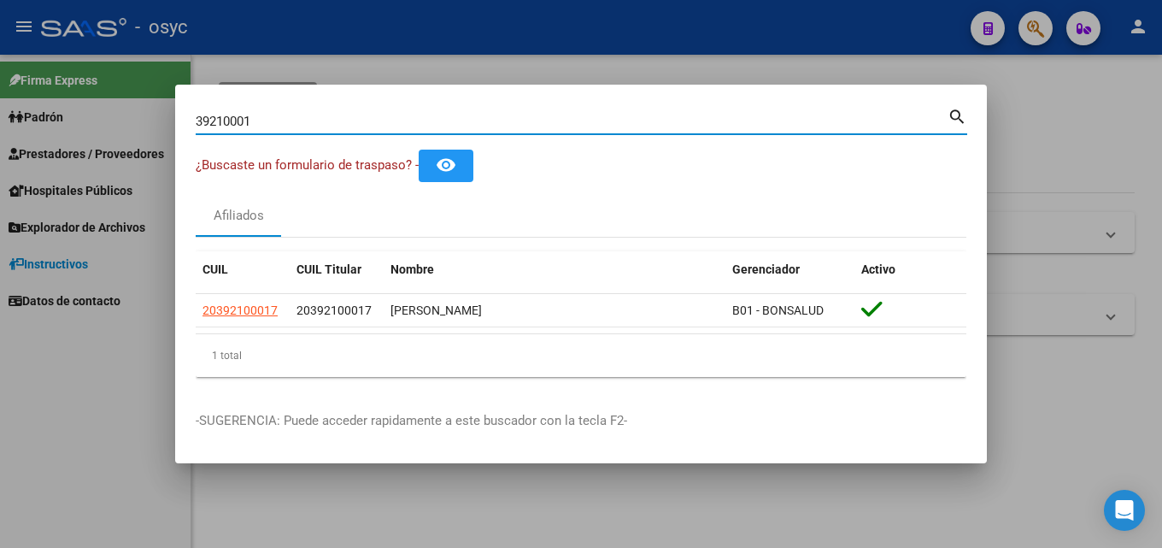
drag, startPoint x: 319, startPoint y: 121, endPoint x: 0, endPoint y: 194, distance: 326.8
click at [0, 194] on div "39210001 Buscar (apellido, dni, cuil, nro traspaso, cuit, obra social) search ¿…" at bounding box center [581, 274] width 1162 height 548
type input "2"
type input "3"
type input "2"
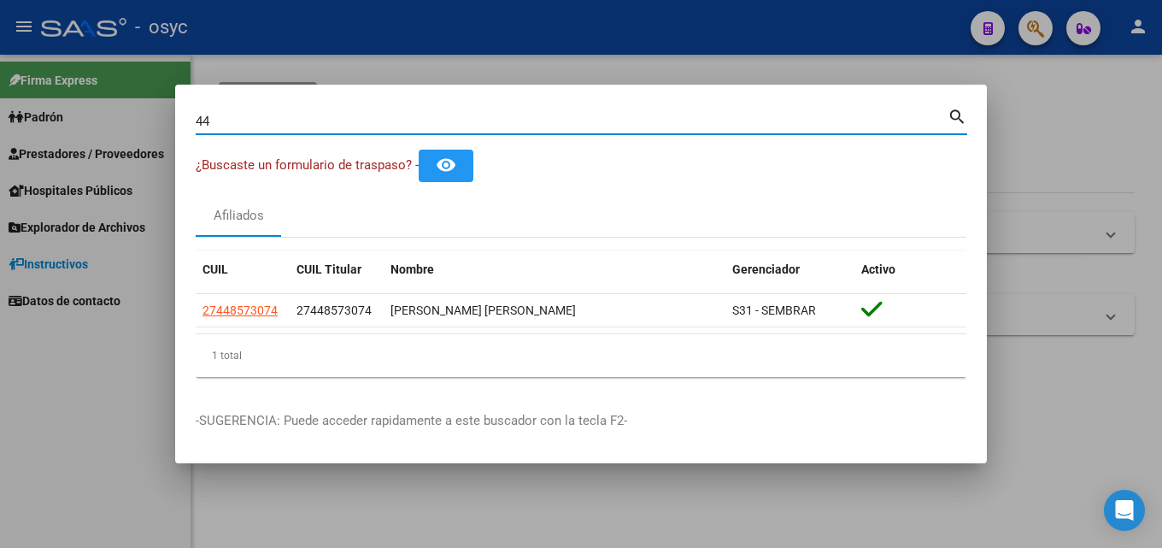
type input "4"
type input "2"
drag, startPoint x: 0, startPoint y: 114, endPoint x: 0, endPoint y: 62, distance: 52.1
click at [0, 78] on div "30820299 Buscar (apellido, dni, cuil, nro traspaso, cuit, obra social) search ¿…" at bounding box center [581, 274] width 1162 height 548
type input "53821193"
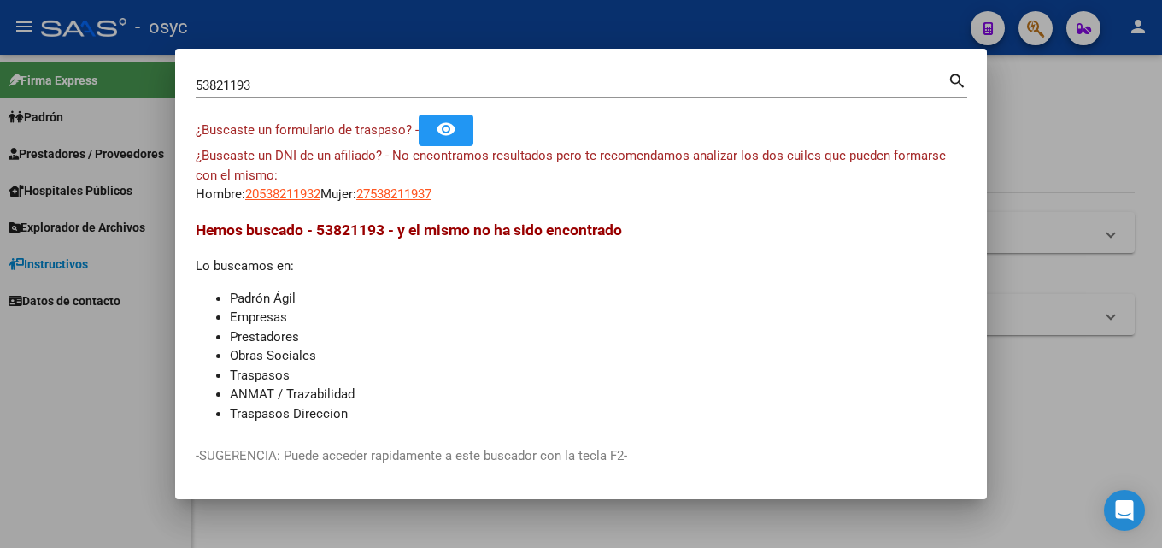
click at [63, 352] on div at bounding box center [581, 274] width 1162 height 548
